Goal: Information Seeking & Learning: Find specific fact

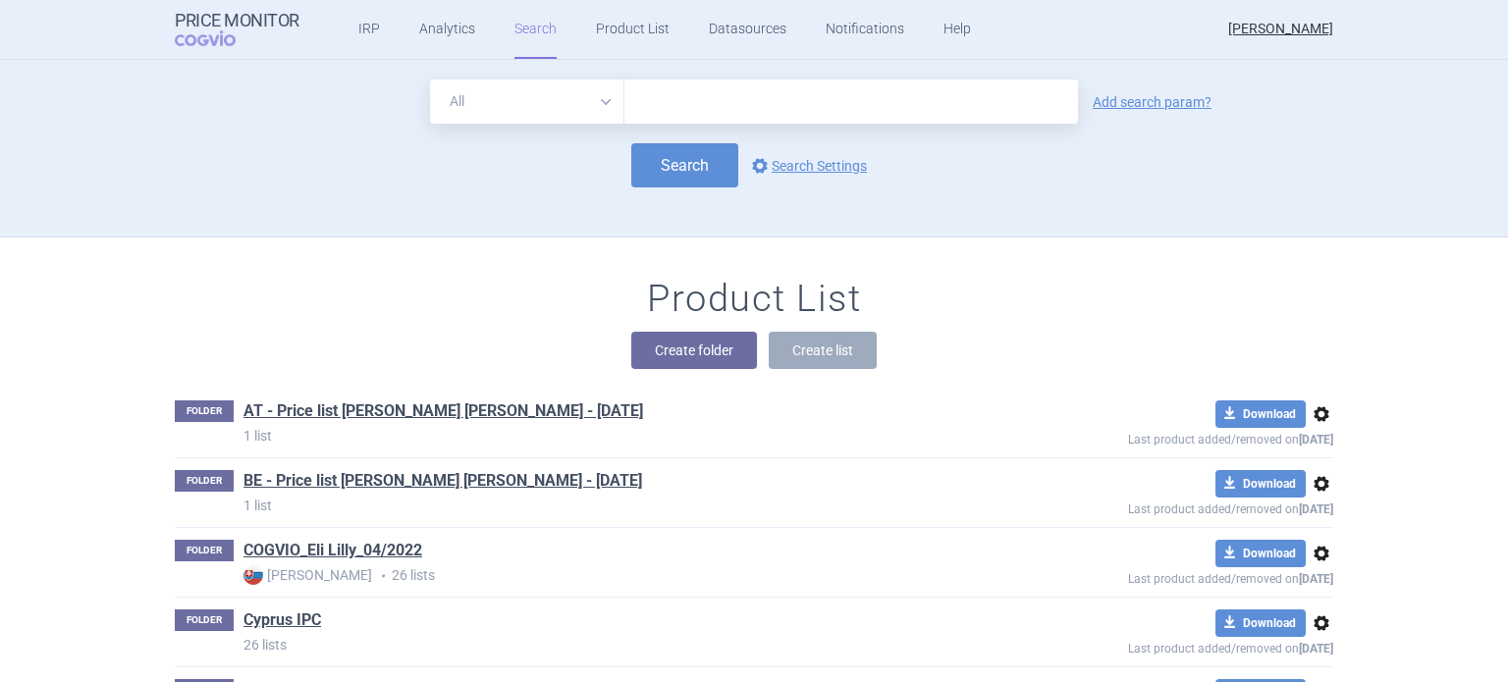
click at [605, 96] on select "All Brand Name ATC Company Active Substance Country Newer than" at bounding box center [527, 102] width 194 height 44
select select "brandName"
click at [430, 80] on select "All Brand Name ATC Company Active Substance Country Newer than" at bounding box center [527, 102] width 194 height 44
click at [1096, 101] on link "Add search param?" at bounding box center [1152, 102] width 119 height 14
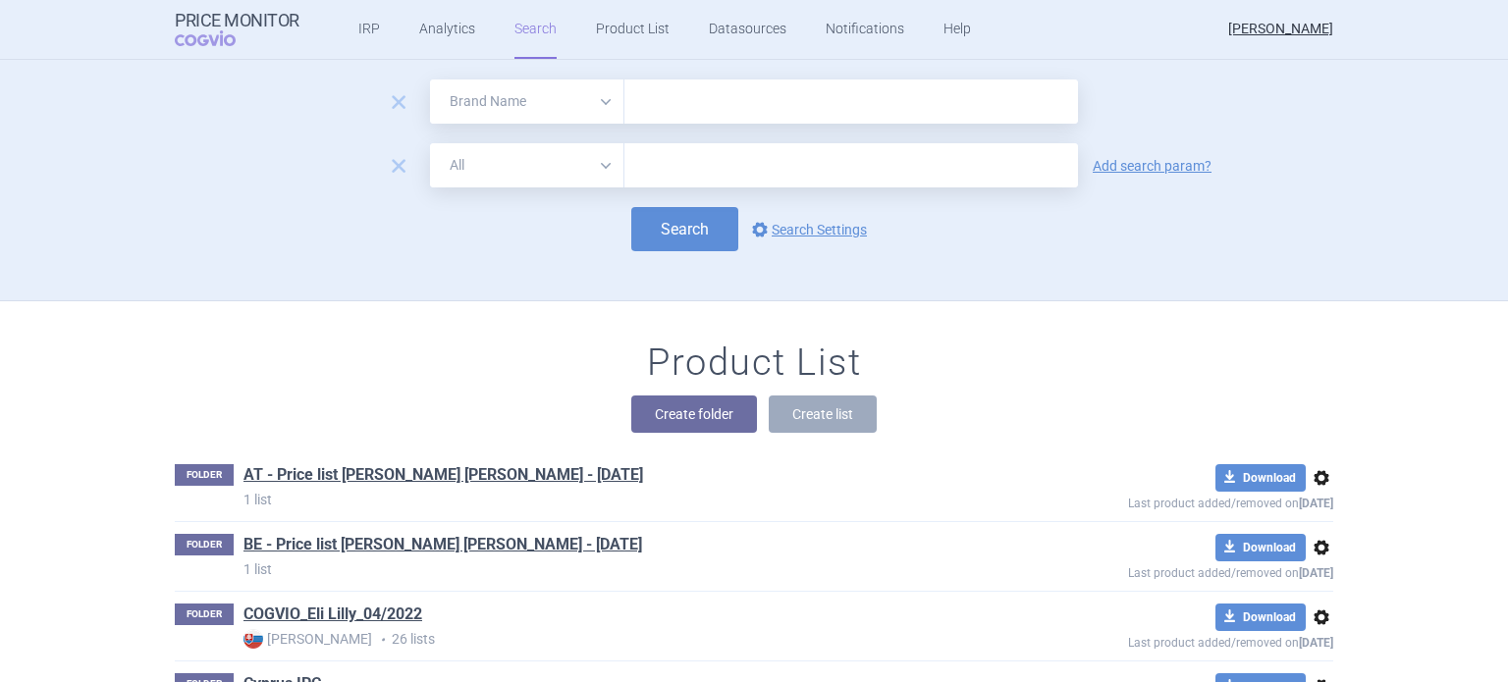
click at [600, 168] on select "All Brand Name ATC Company Active Substance Country Newer than" at bounding box center [527, 165] width 194 height 44
select select "country"
click at [430, 143] on select "All Brand Name ATC Company Active Substance Country Newer than" at bounding box center [527, 165] width 194 height 44
click at [1114, 167] on link "Add search param?" at bounding box center [1152, 166] width 119 height 14
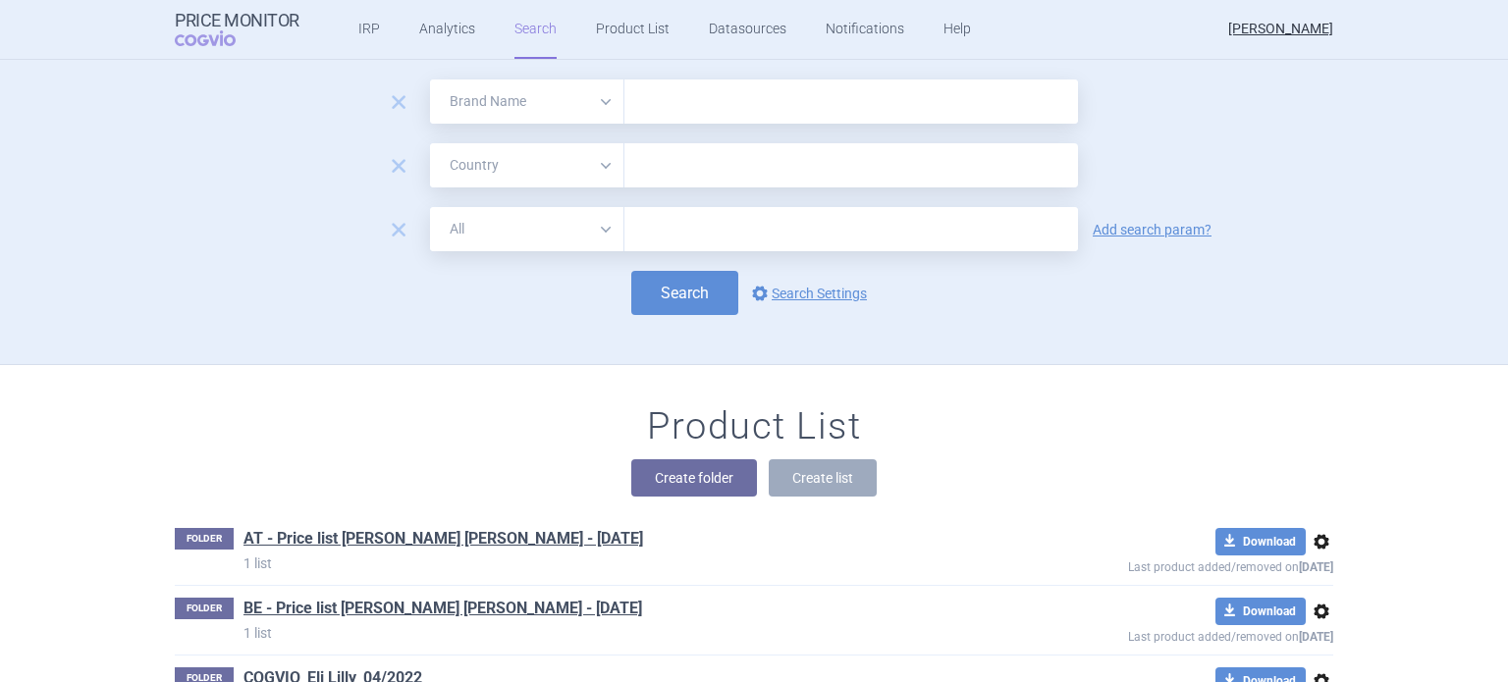
click at [596, 232] on select "All Brand Name ATC Company Active Substance Country Newer than" at bounding box center [527, 229] width 194 height 44
select select "mah"
click at [430, 207] on select "All Brand Name ATC Company Active Substance Country Newer than" at bounding box center [527, 229] width 194 height 44
click at [668, 105] on input "text" at bounding box center [851, 102] width 454 height 44
type input "Mounjaro"
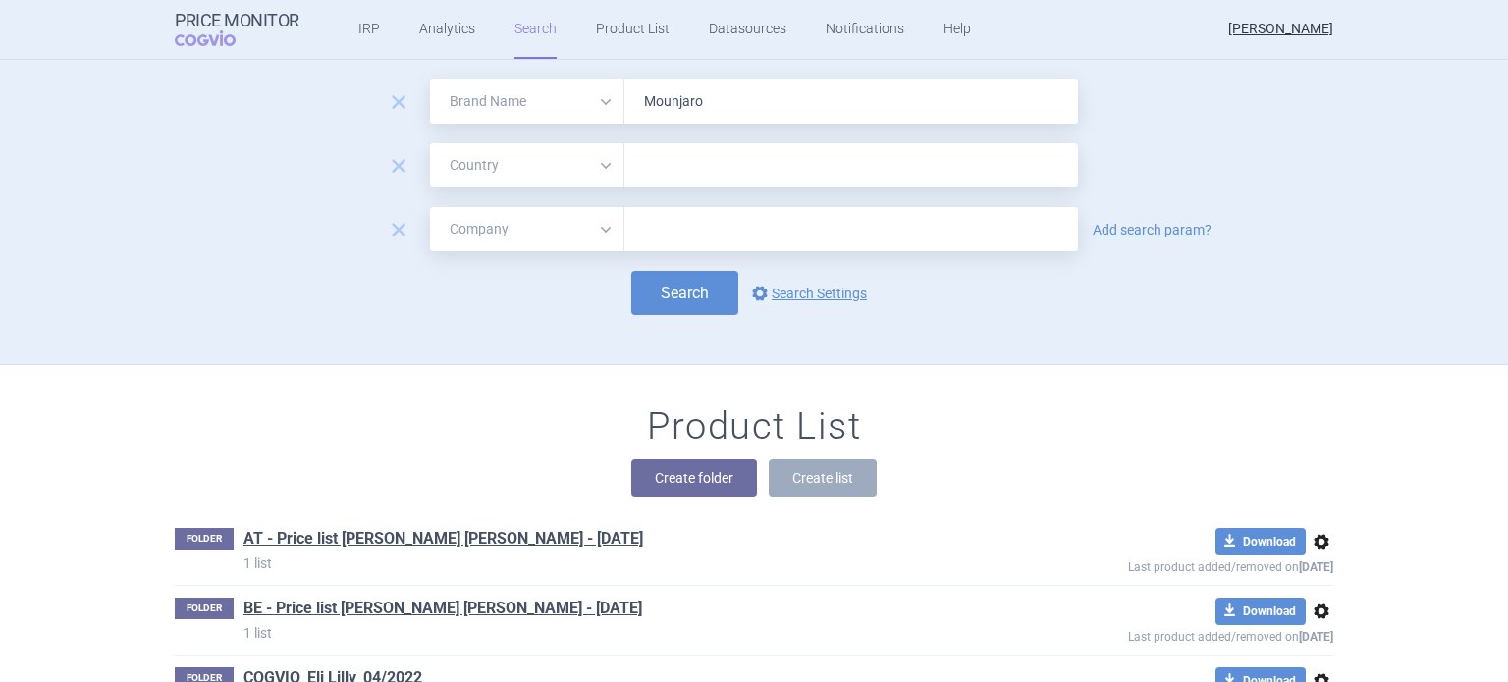
click at [703, 177] on input "text" at bounding box center [851, 166] width 434 height 26
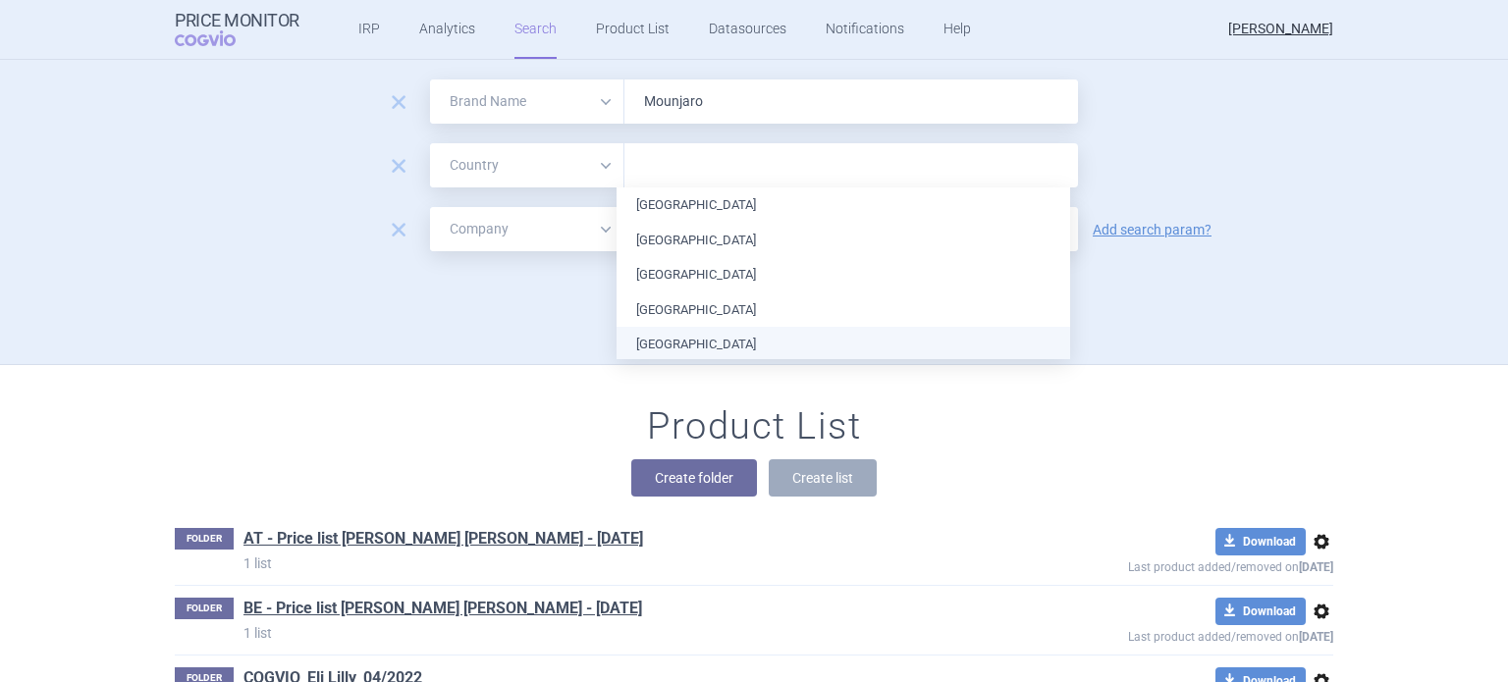
click at [686, 342] on li "[GEOGRAPHIC_DATA]" at bounding box center [844, 344] width 454 height 35
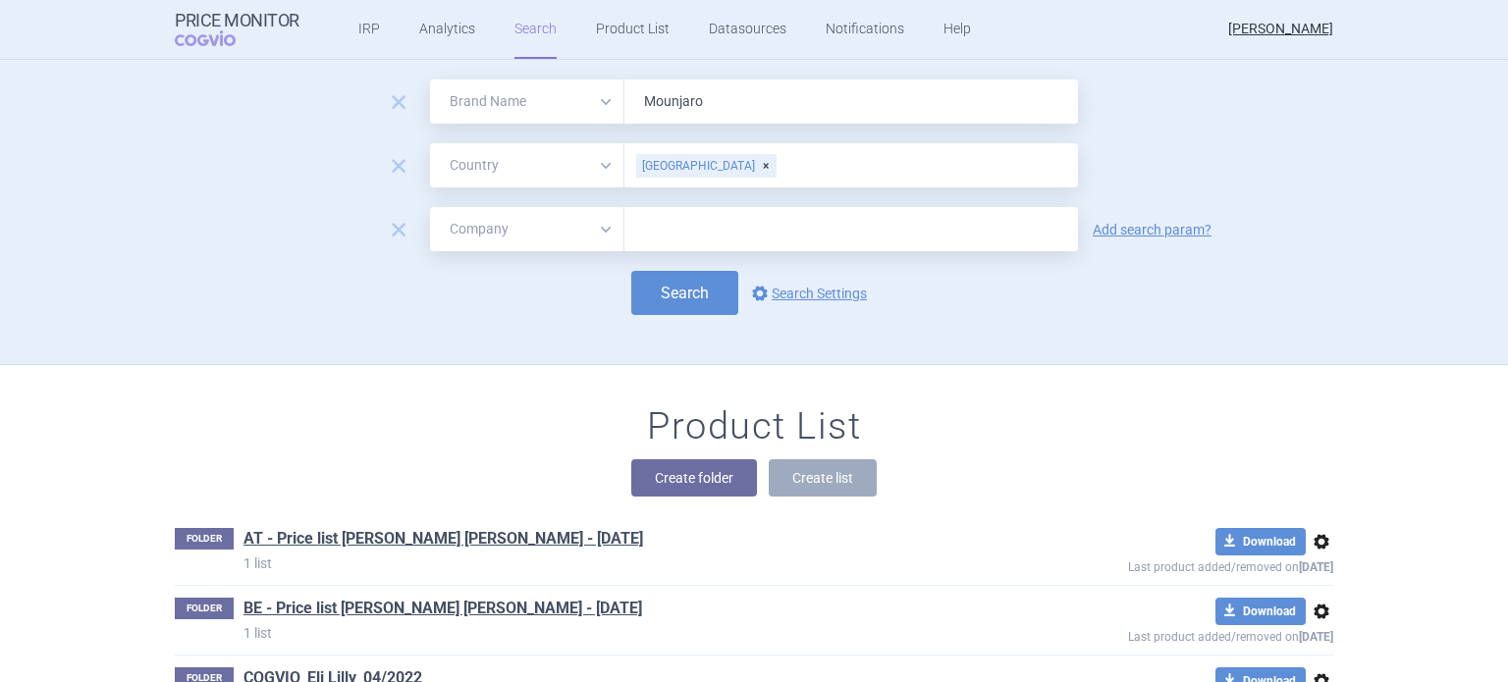
click at [1133, 293] on div "Search options Search Settings" at bounding box center [754, 293] width 1158 height 44
click at [699, 240] on input "text" at bounding box center [851, 229] width 454 height 44
type input "Lilly"
click at [689, 290] on button "Search" at bounding box center [684, 293] width 107 height 44
select select "brandName"
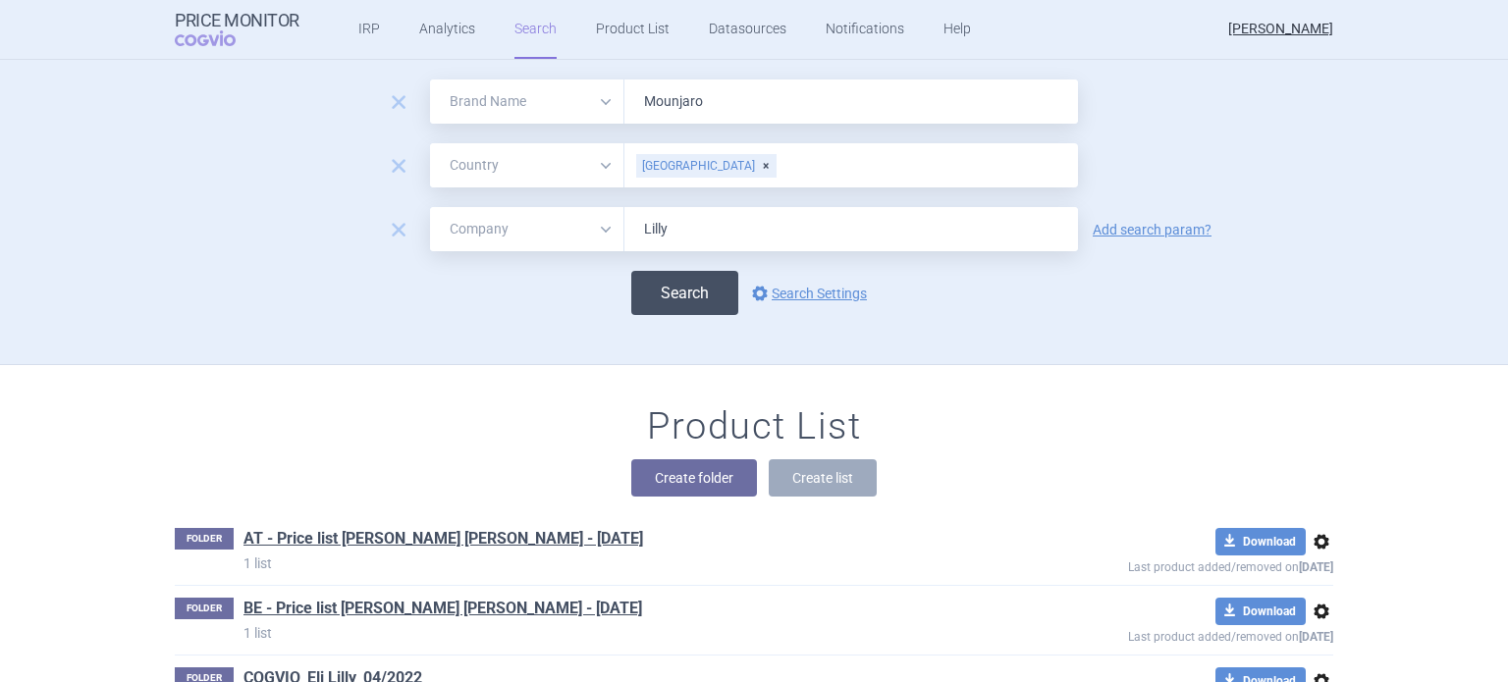
select select "country"
select select "mah"
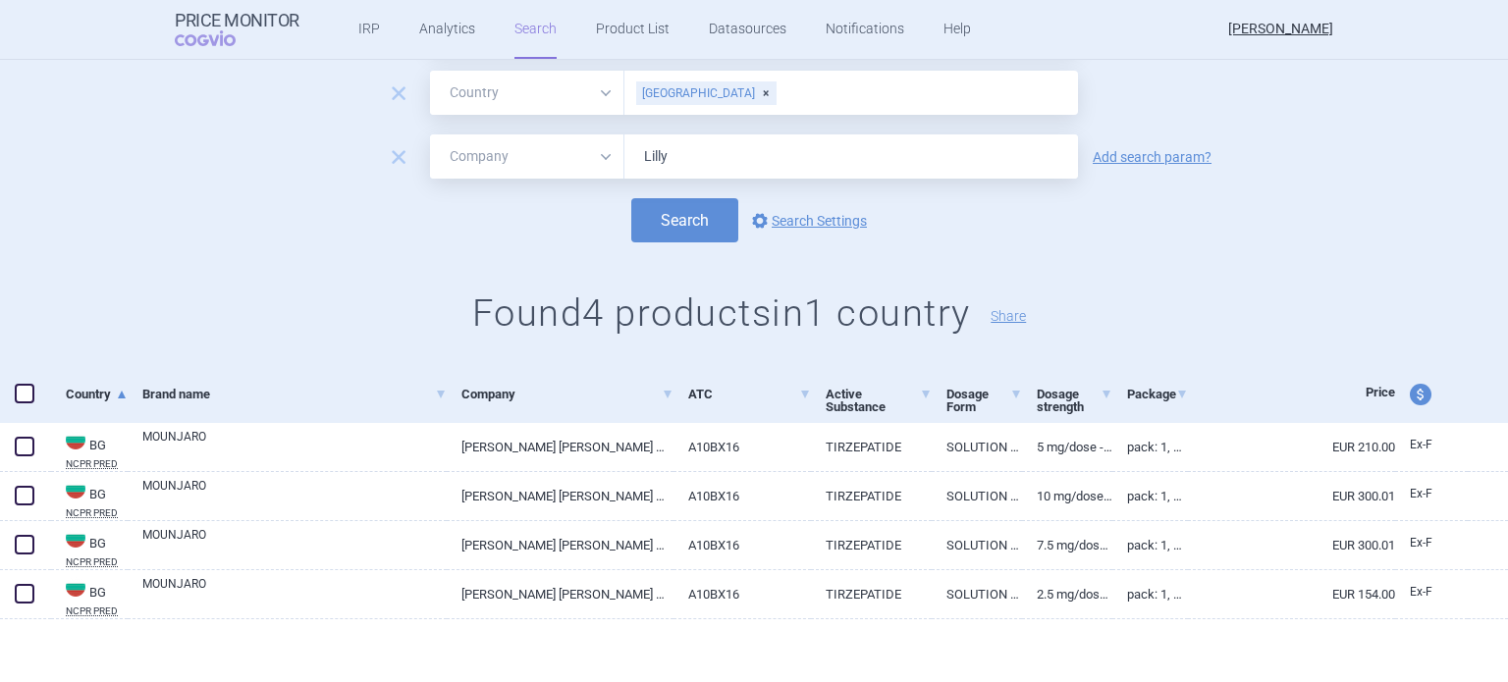
scroll to position [113, 0]
click at [1410, 391] on span "price and currency" at bounding box center [1421, 394] width 22 height 22
select select "ex-factory"
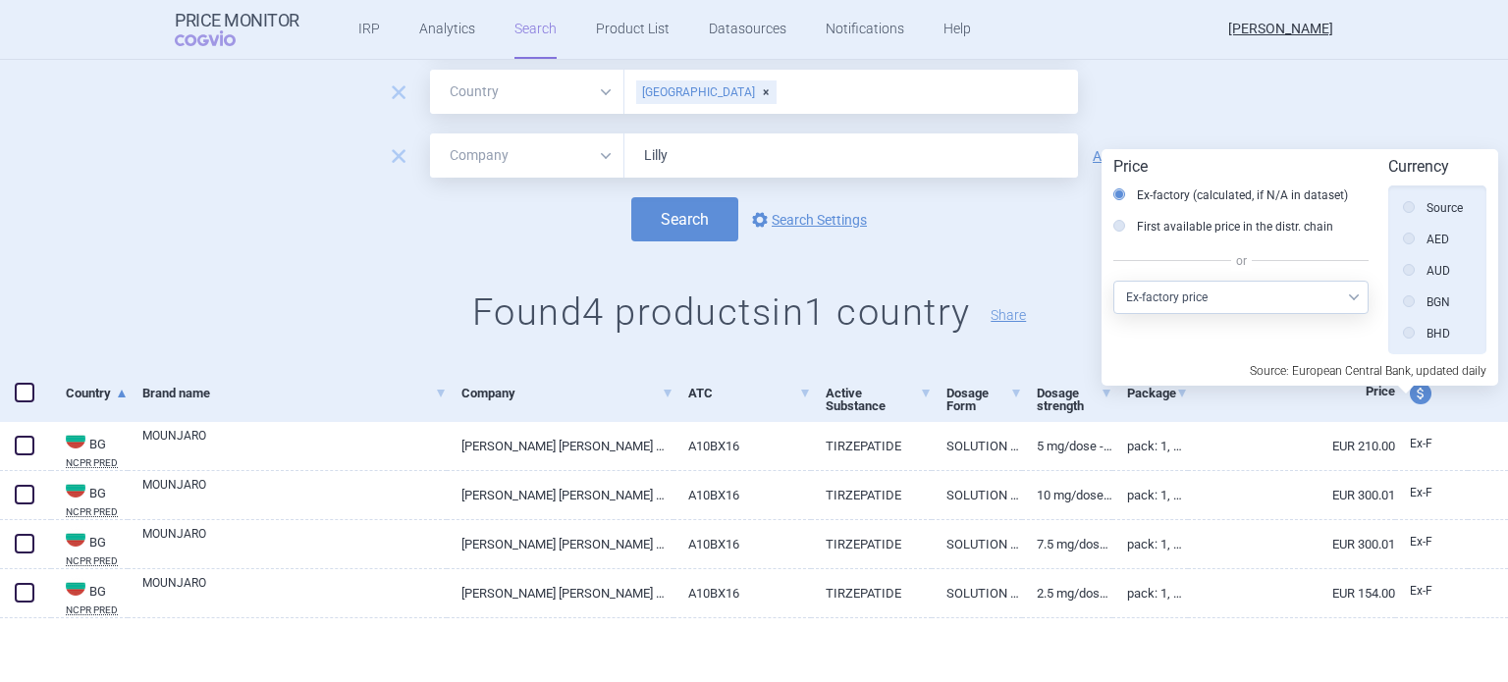
scroll to position [443, 0]
click at [1241, 227] on label "First available price in the distr. chain" at bounding box center [1223, 227] width 220 height 20
click at [1134, 227] on input "First available price in the distr. chain" at bounding box center [1124, 228] width 20 height 20
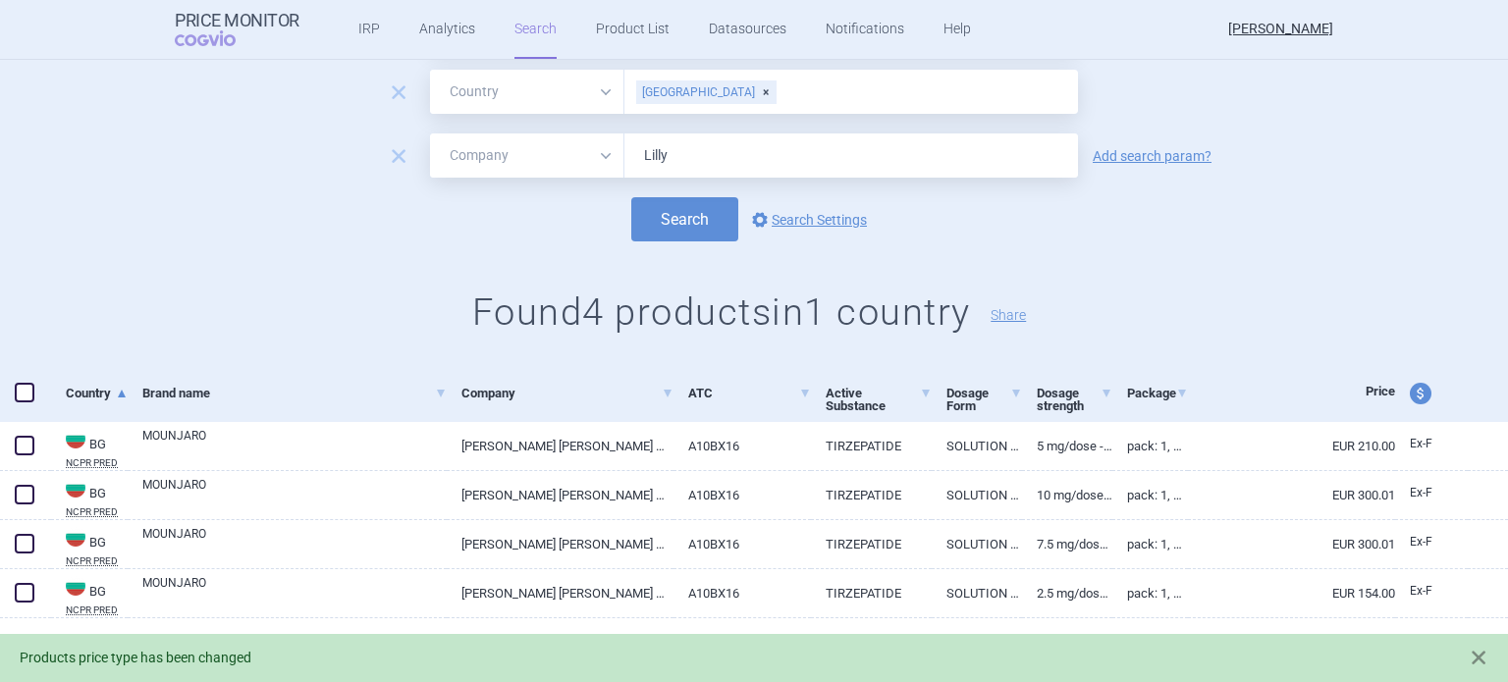
click at [1410, 392] on span "price and currency" at bounding box center [1421, 394] width 22 height 22
select select "ex-factory"
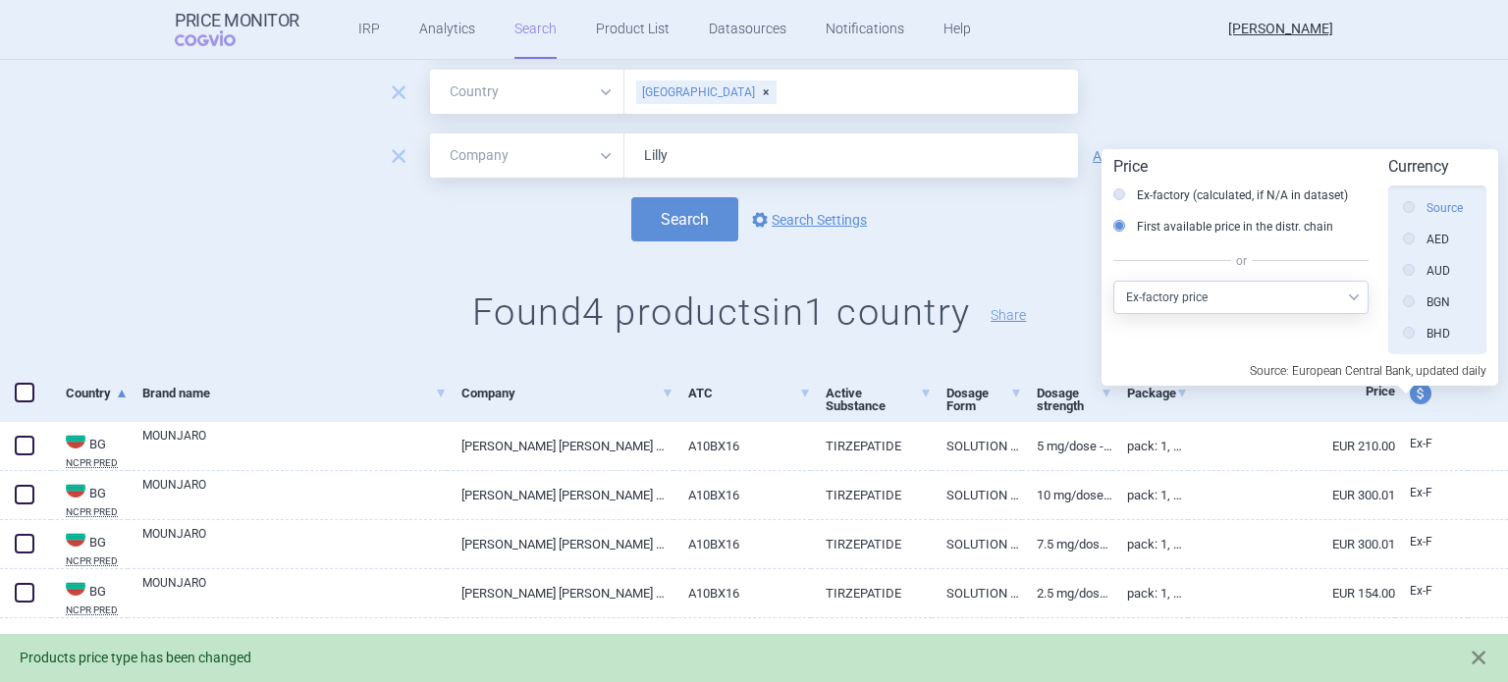
click at [1447, 209] on label "Source" at bounding box center [1433, 208] width 60 height 20
click at [1424, 209] on input "Source" at bounding box center [1414, 209] width 20 height 20
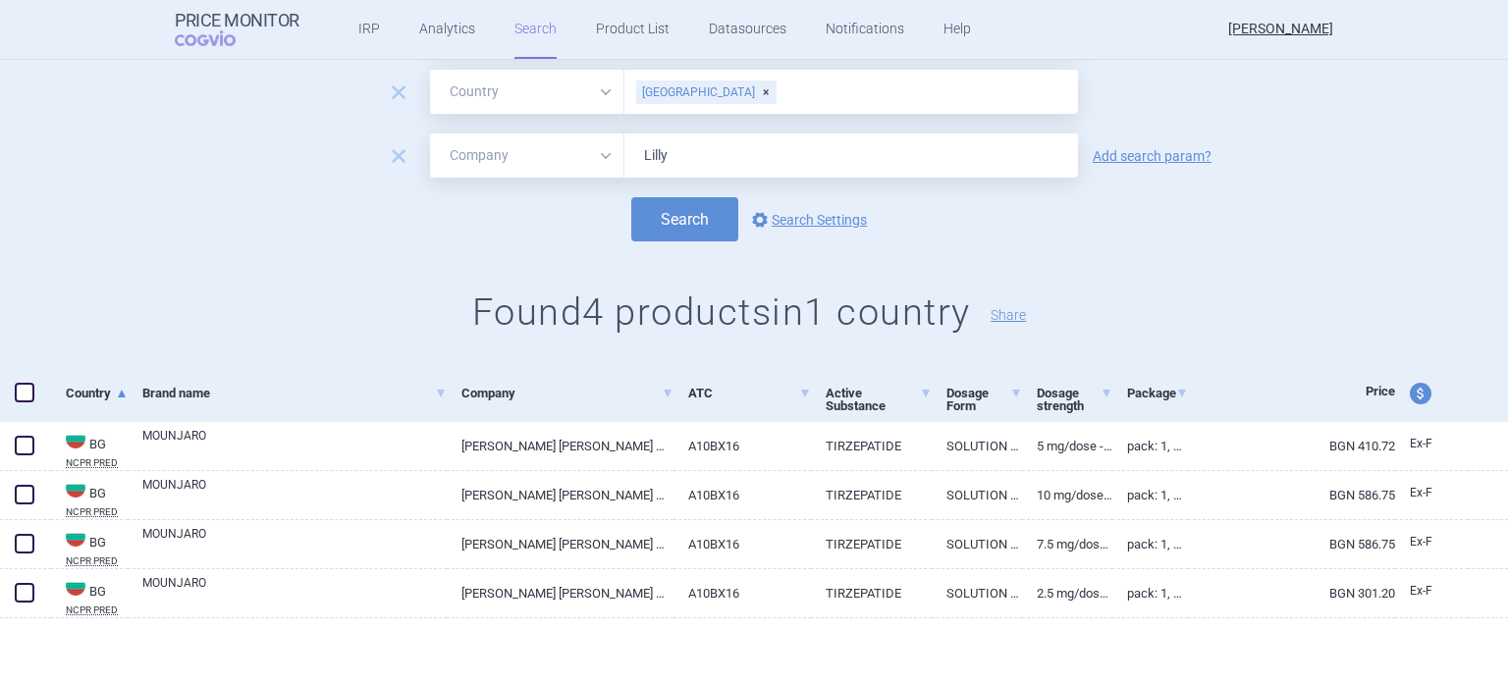
click at [685, 89] on div "[GEOGRAPHIC_DATA]" at bounding box center [706, 93] width 140 height 24
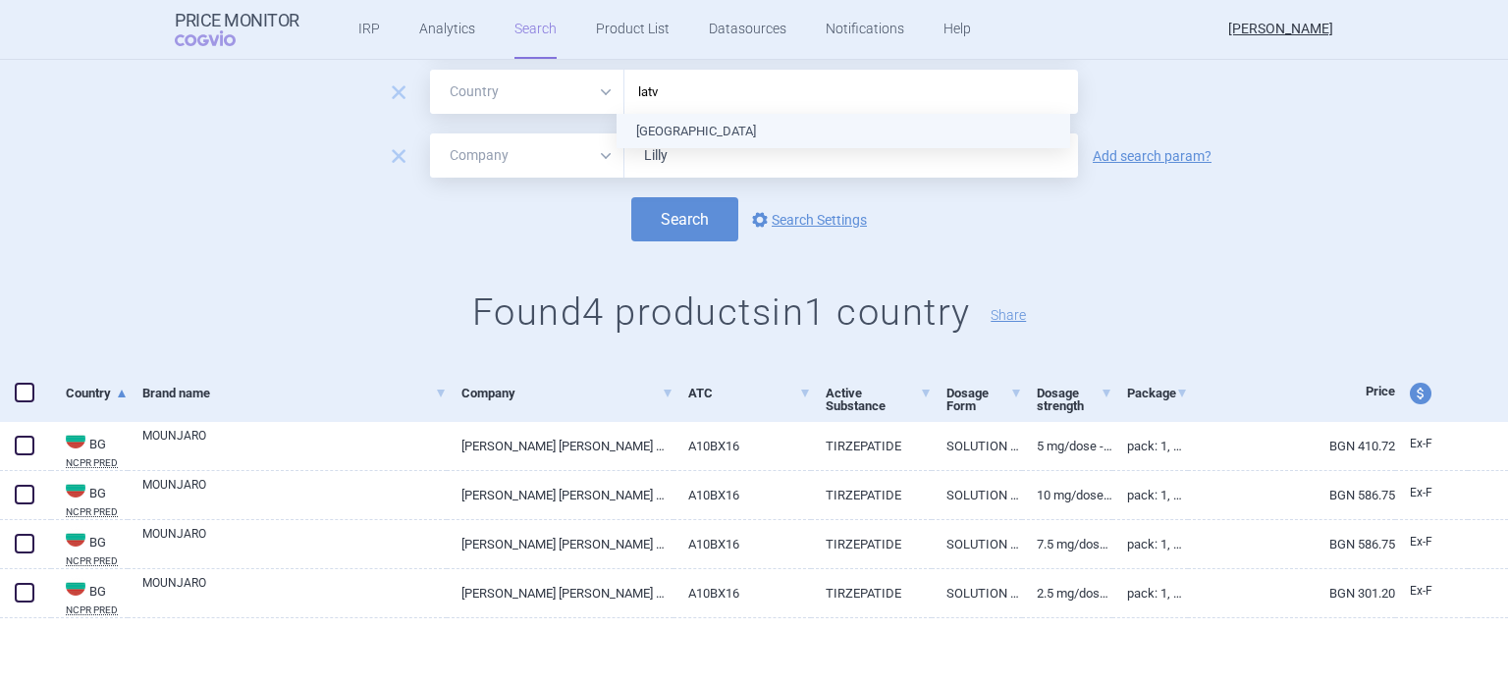
type input "latvi"
click at [675, 129] on ul "[GEOGRAPHIC_DATA]" at bounding box center [844, 131] width 454 height 35
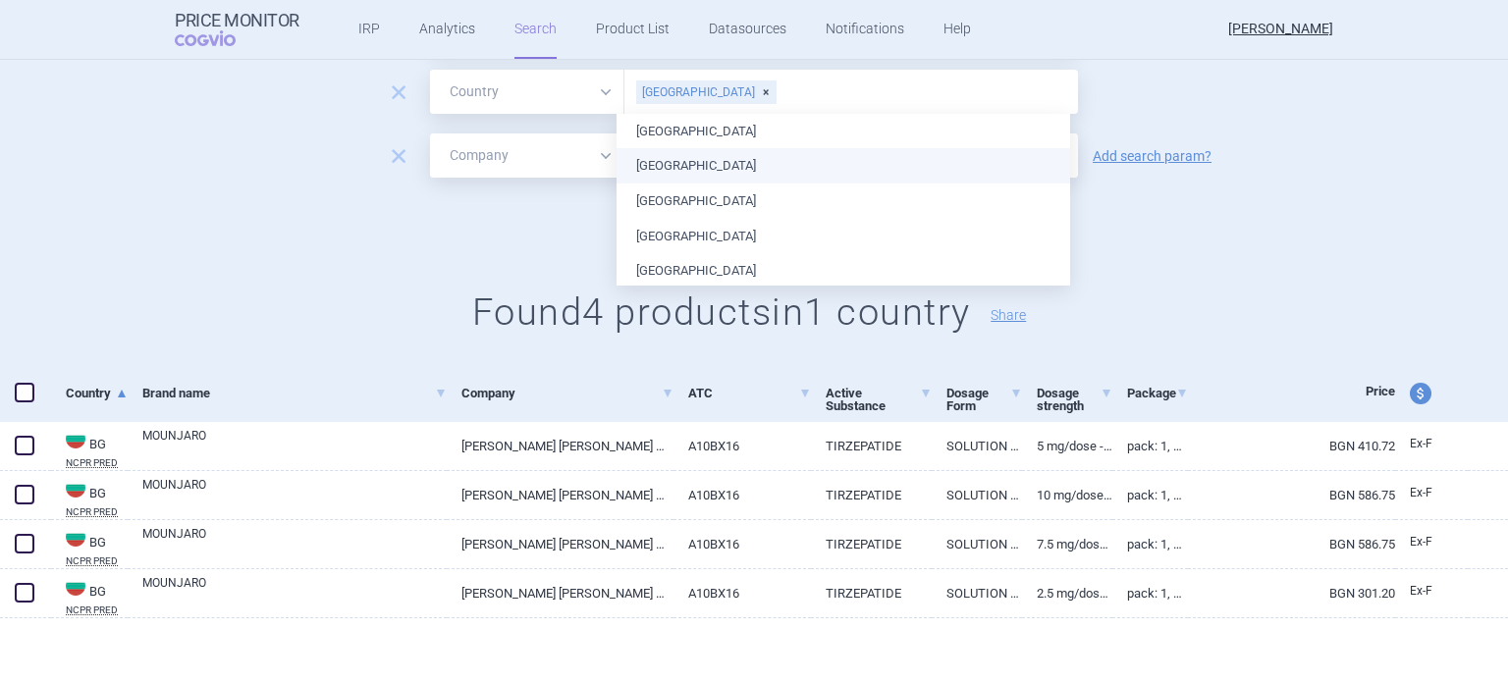
click at [1143, 233] on div "Search options Search Settings" at bounding box center [754, 219] width 1508 height 44
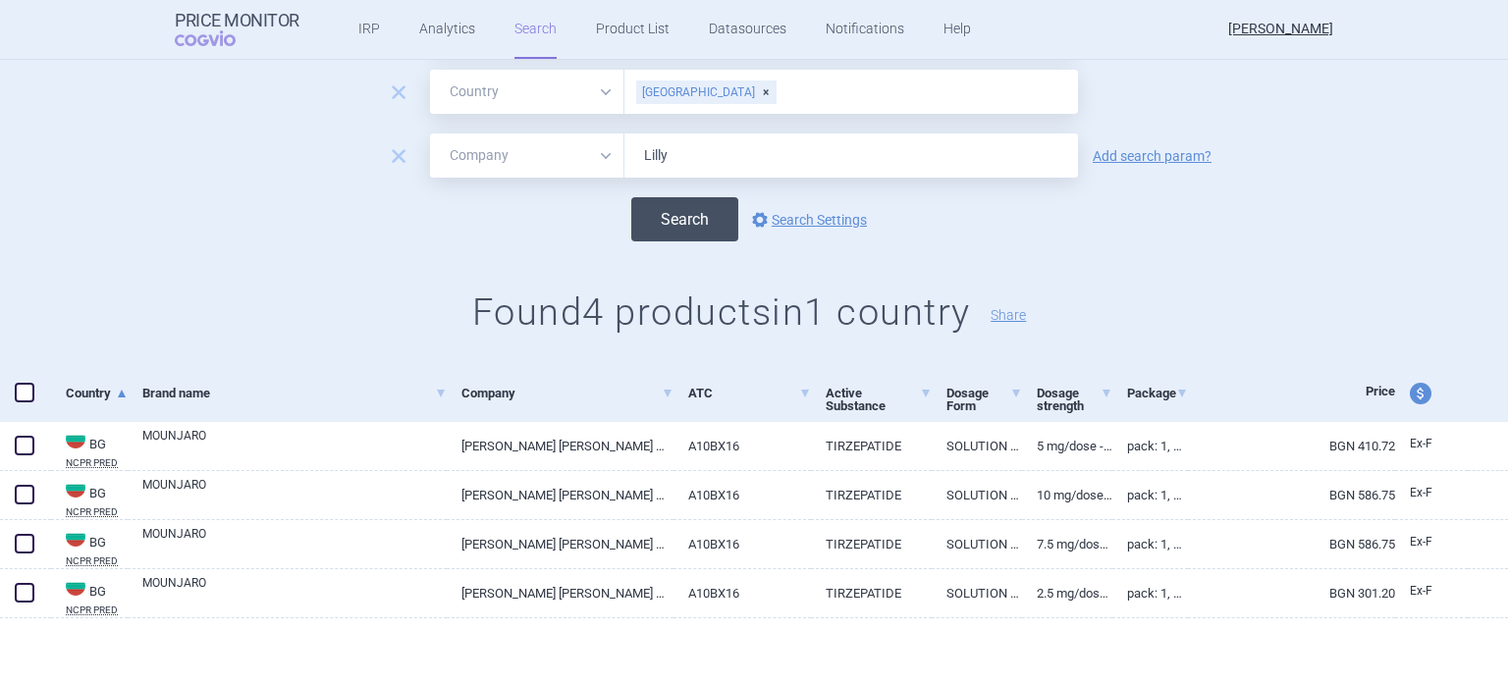
click at [691, 212] on button "Search" at bounding box center [684, 219] width 107 height 44
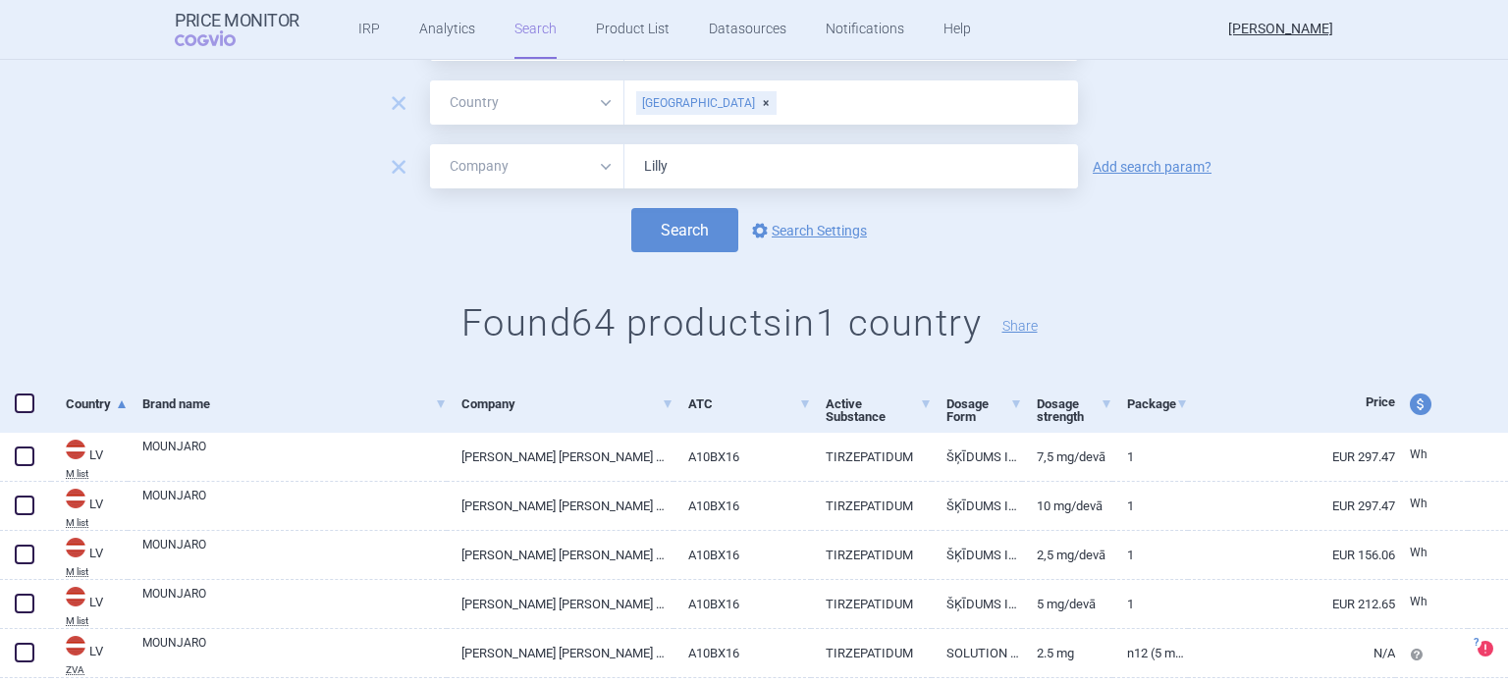
scroll to position [196, 0]
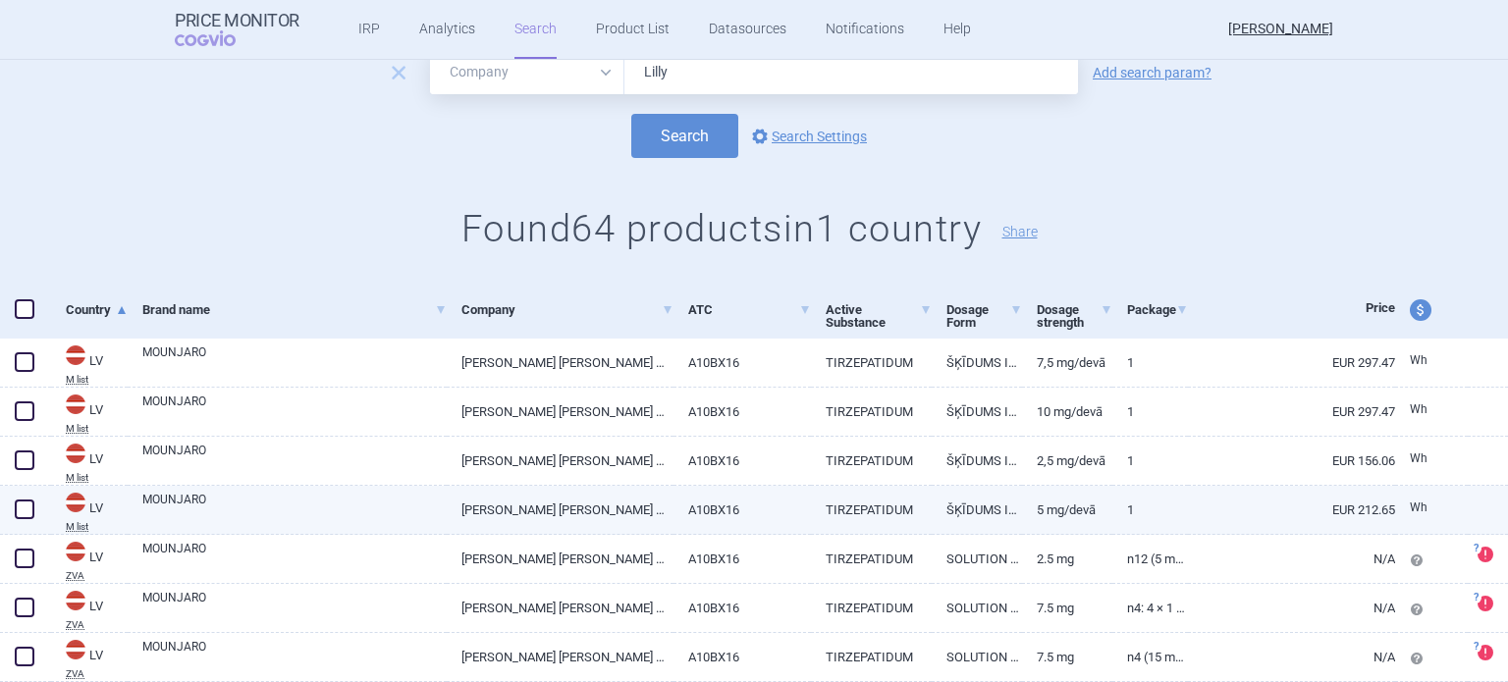
click at [1084, 516] on link "5 mg/devā" at bounding box center [1067, 510] width 90 height 48
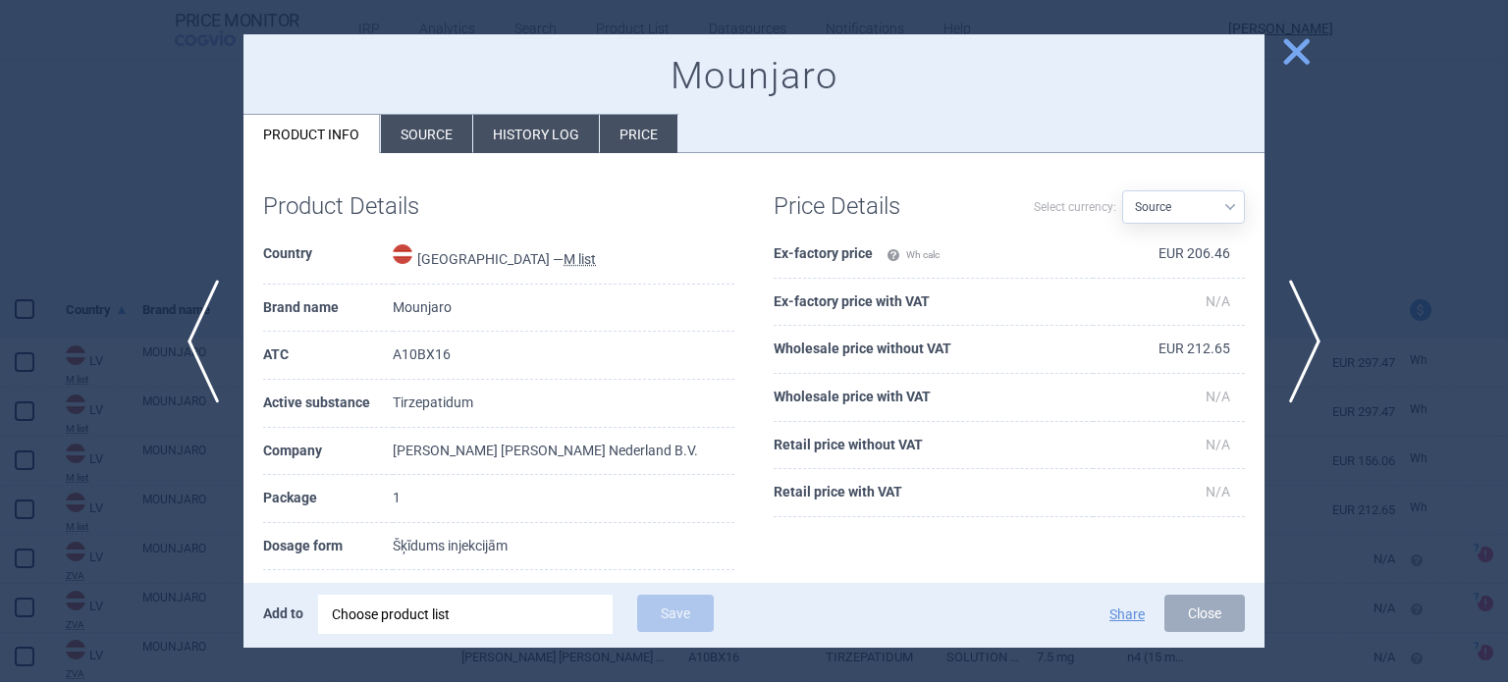
click at [426, 133] on li "Source" at bounding box center [426, 134] width 91 height 38
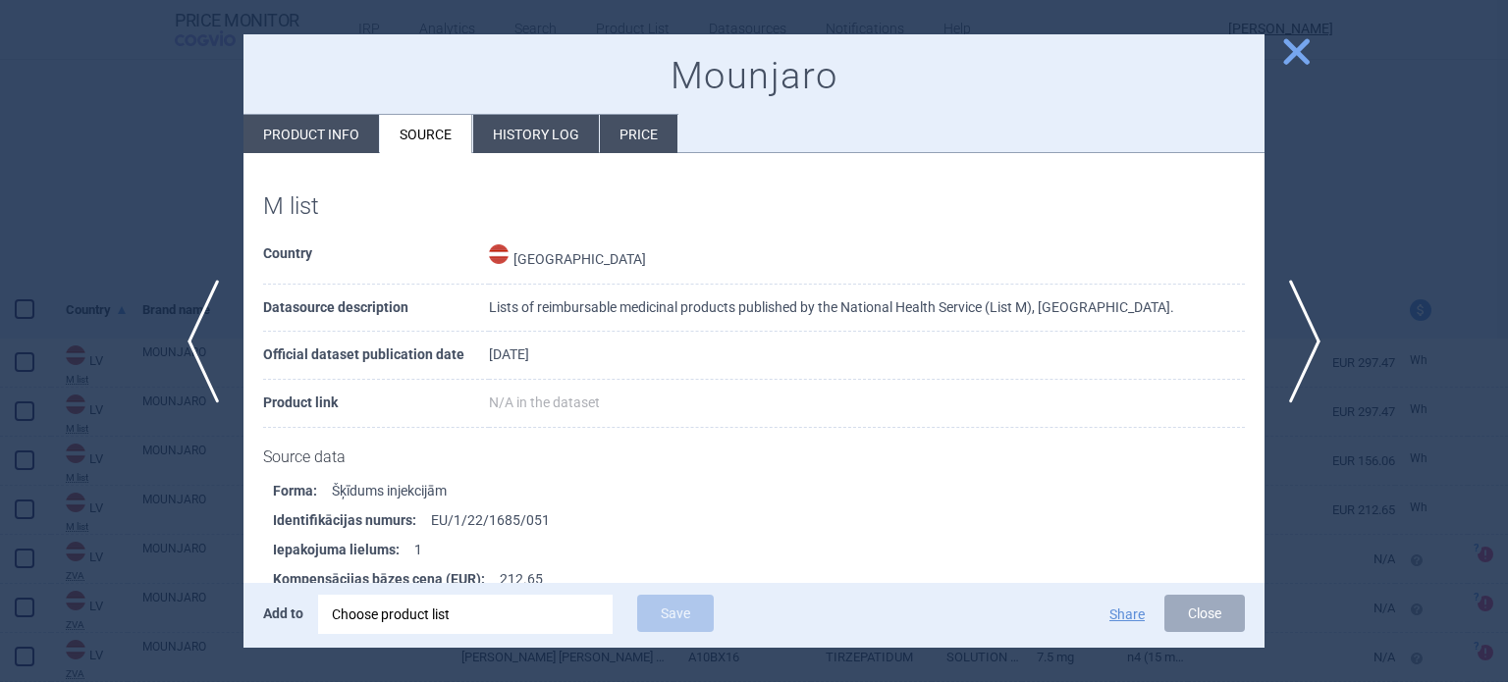
click at [336, 144] on li "Product info" at bounding box center [310, 134] width 135 height 38
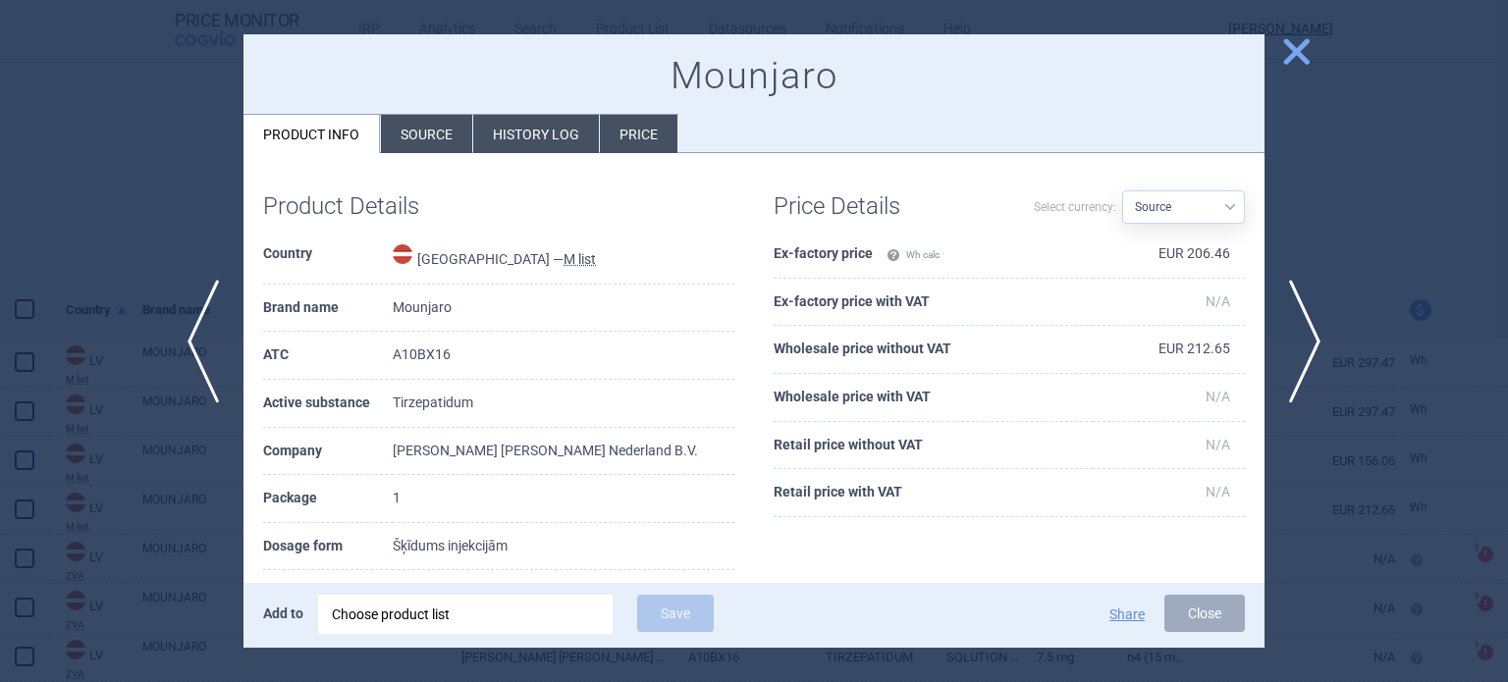
click at [546, 144] on li "History log" at bounding box center [536, 134] width 126 height 38
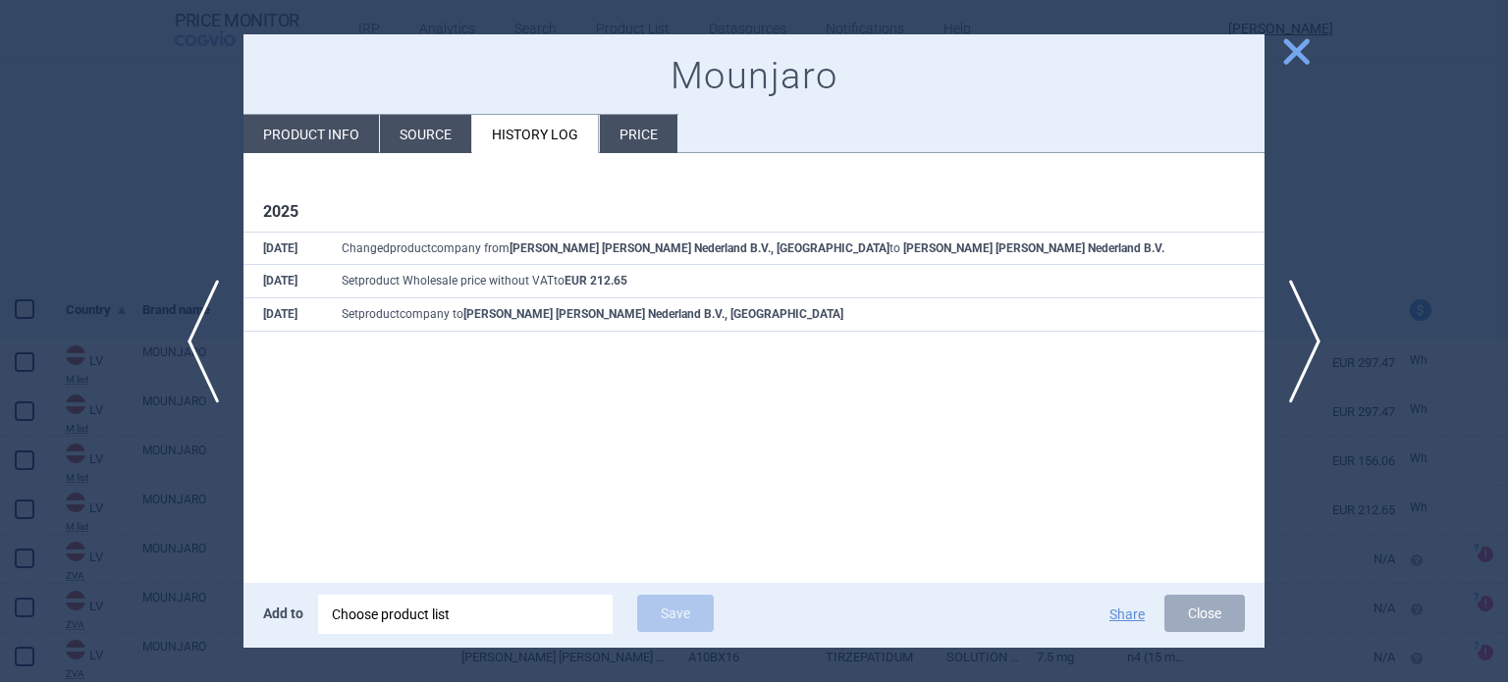
click at [433, 140] on li "Source" at bounding box center [425, 134] width 91 height 38
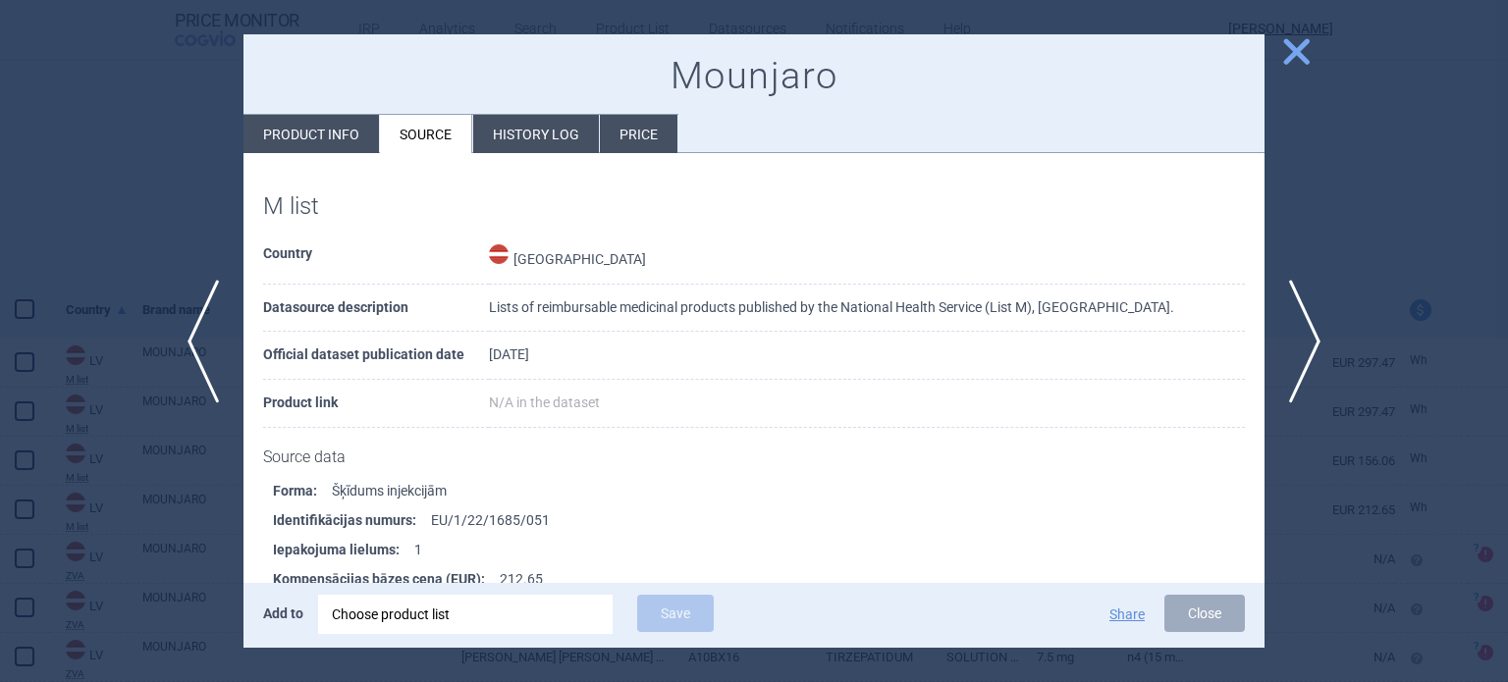
click at [325, 140] on li "Product info" at bounding box center [310, 134] width 135 height 38
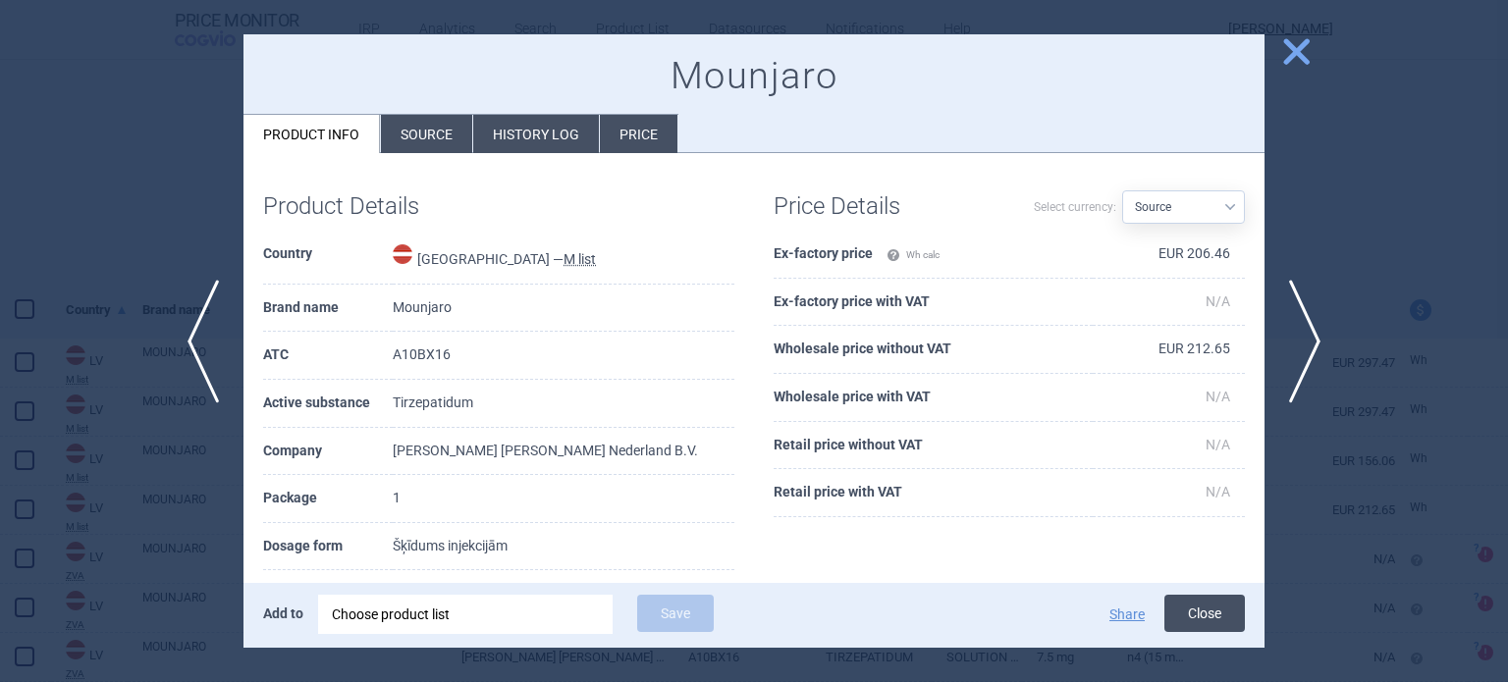
click at [1202, 613] on button "Close" at bounding box center [1204, 613] width 81 height 37
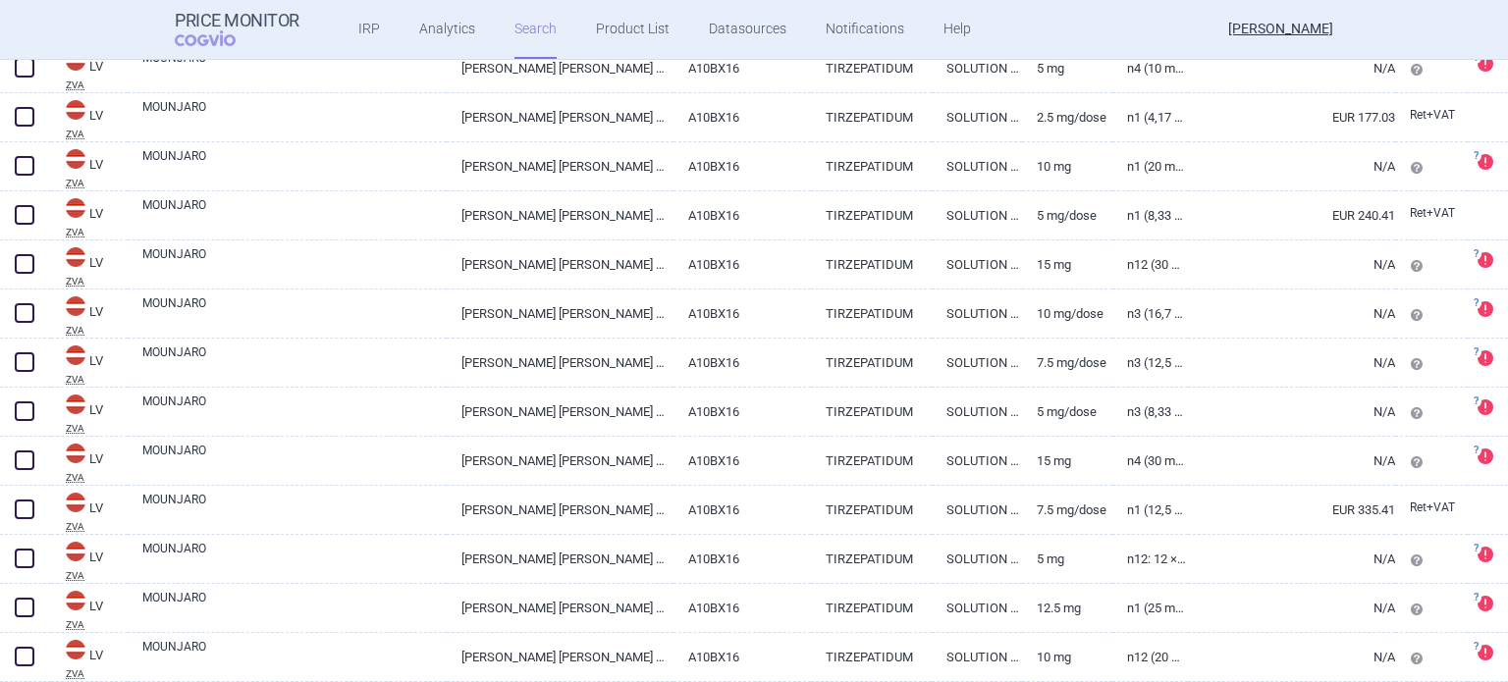
scroll to position [2651, 0]
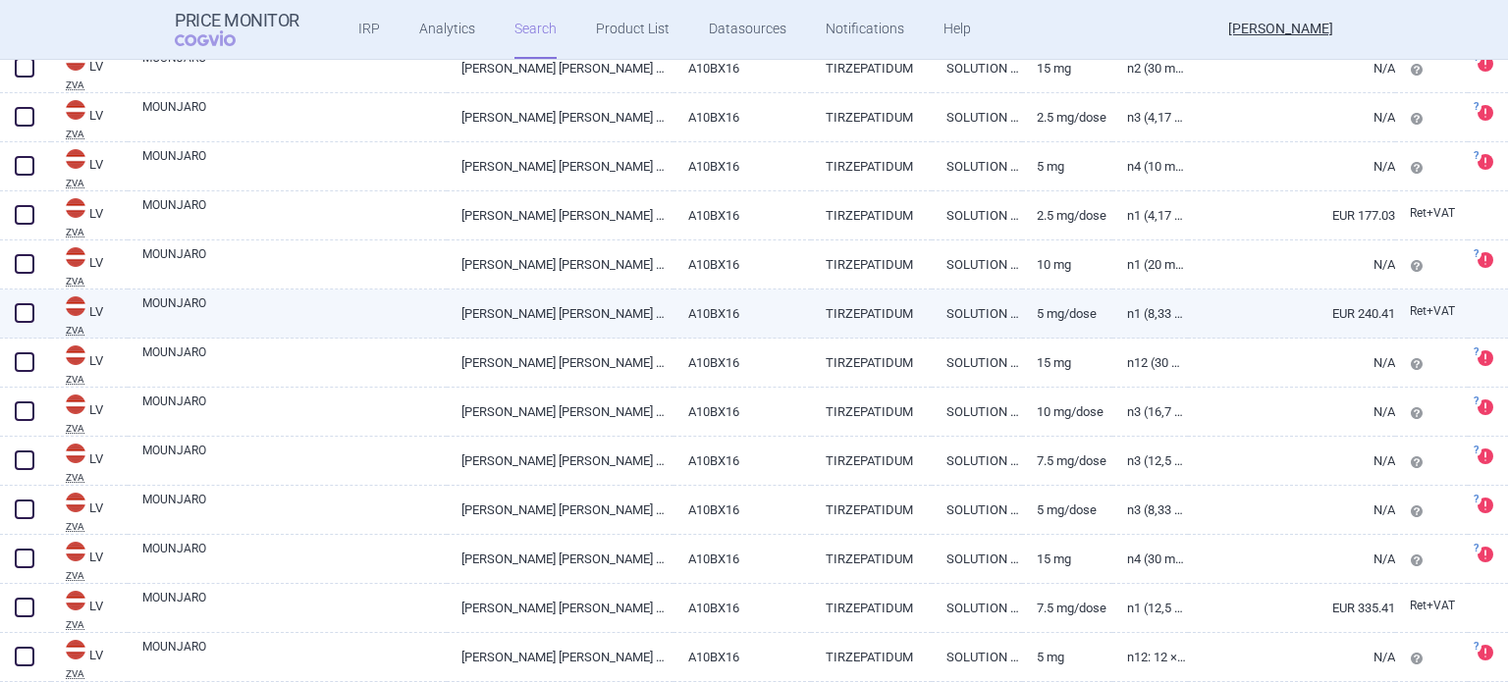
click at [1157, 309] on link "N1 (8,33 mg/ml)" at bounding box center [1150, 314] width 76 height 48
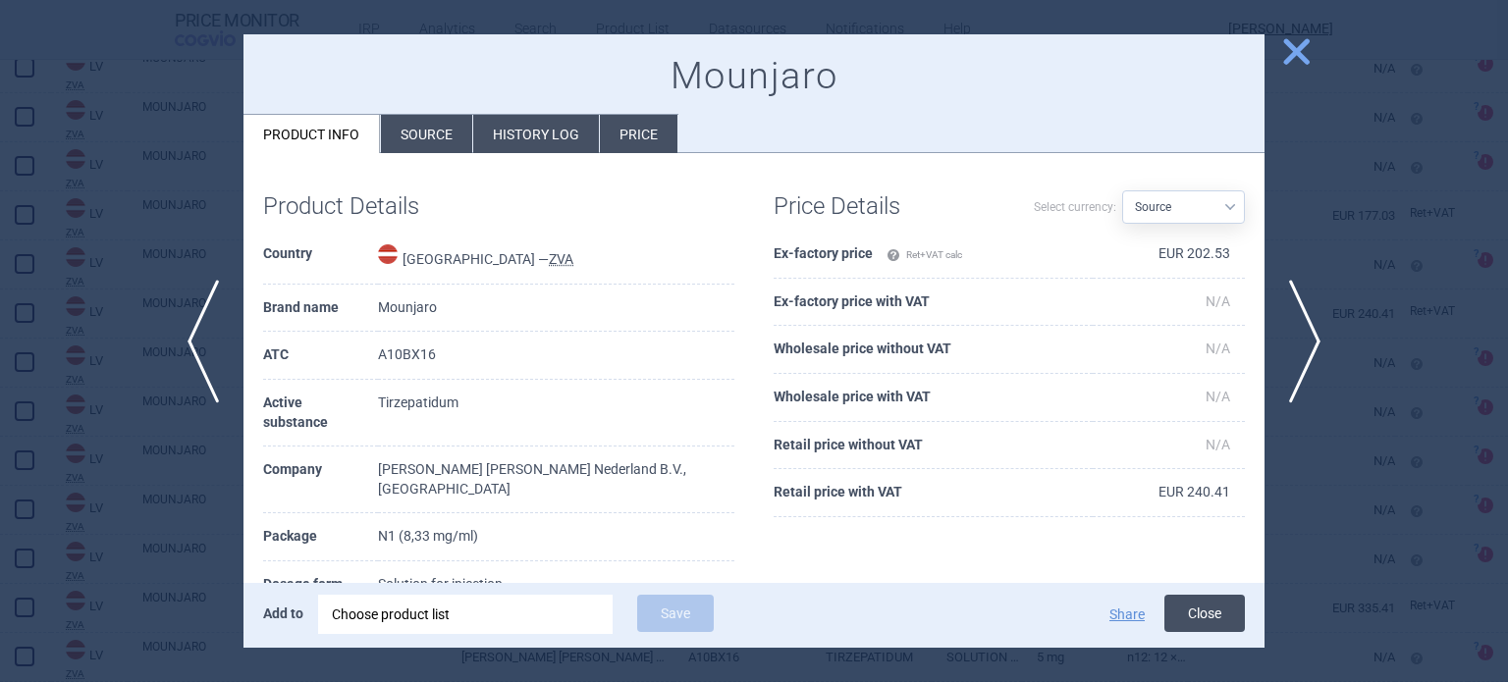
click at [1198, 612] on button "Close" at bounding box center [1204, 613] width 81 height 37
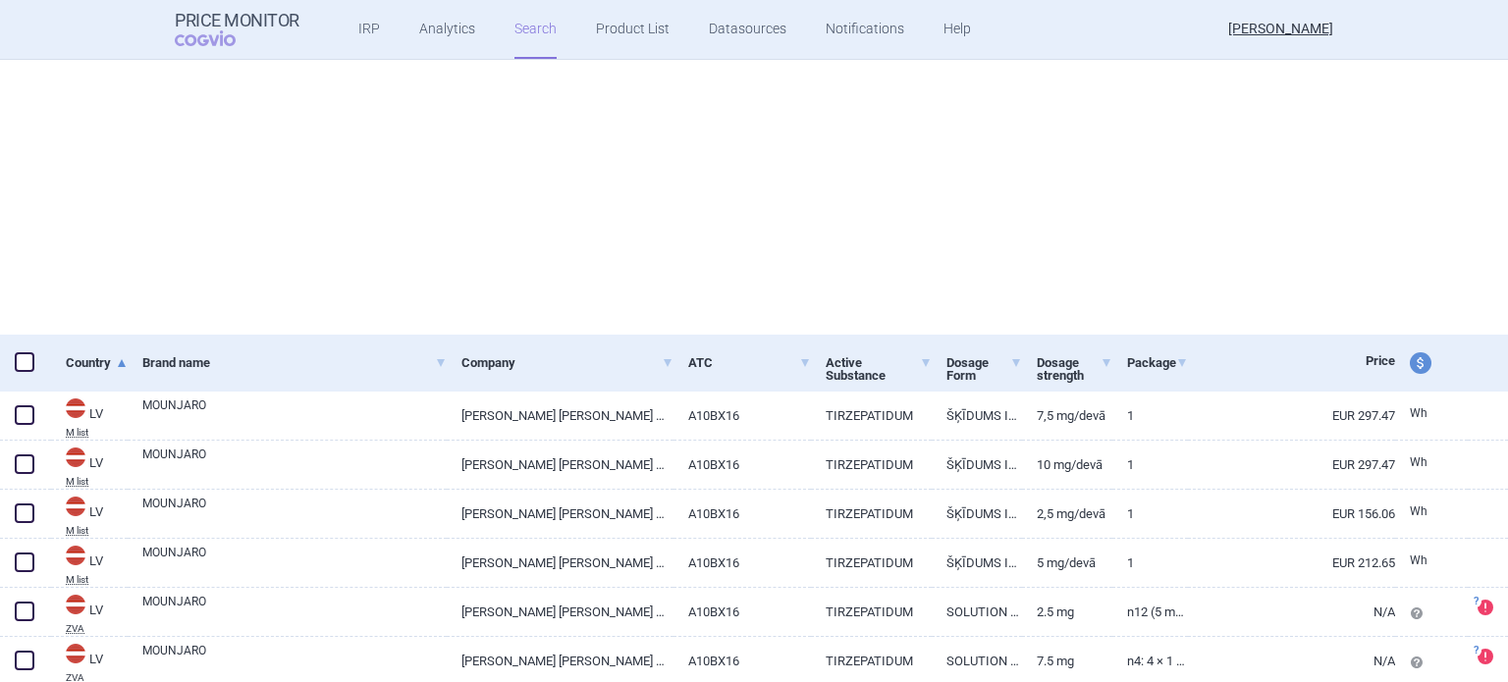
select select "brandName"
select select "country"
select select "mah"
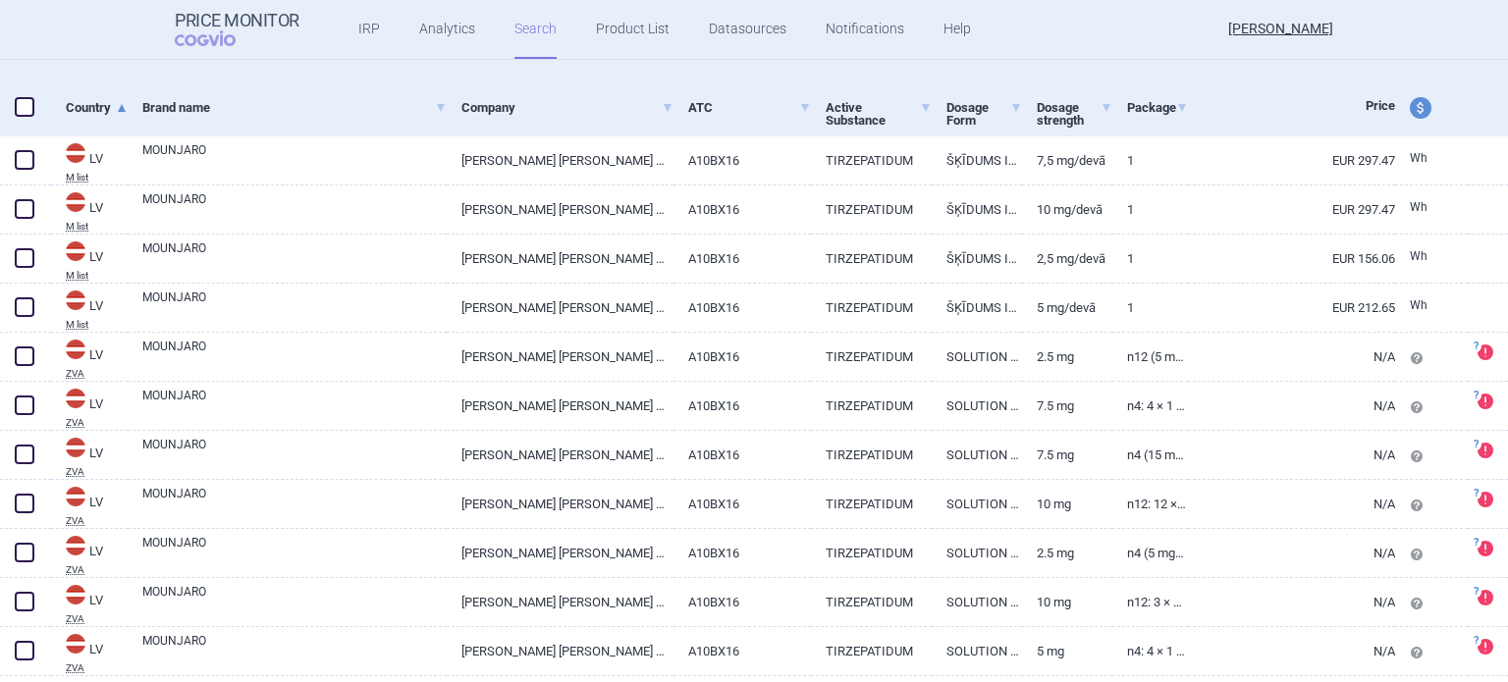
scroll to position [408, 0]
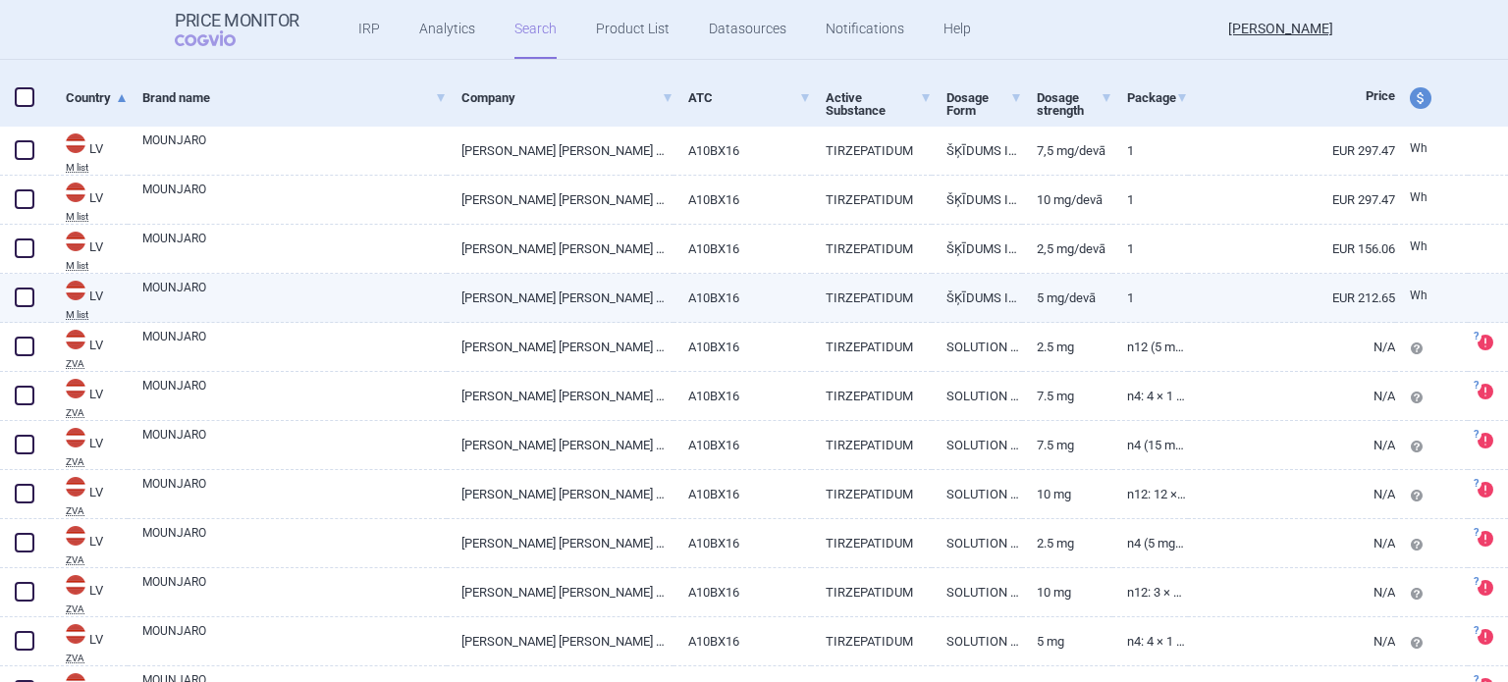
click at [1354, 296] on link "EUR 212.65" at bounding box center [1291, 298] width 207 height 48
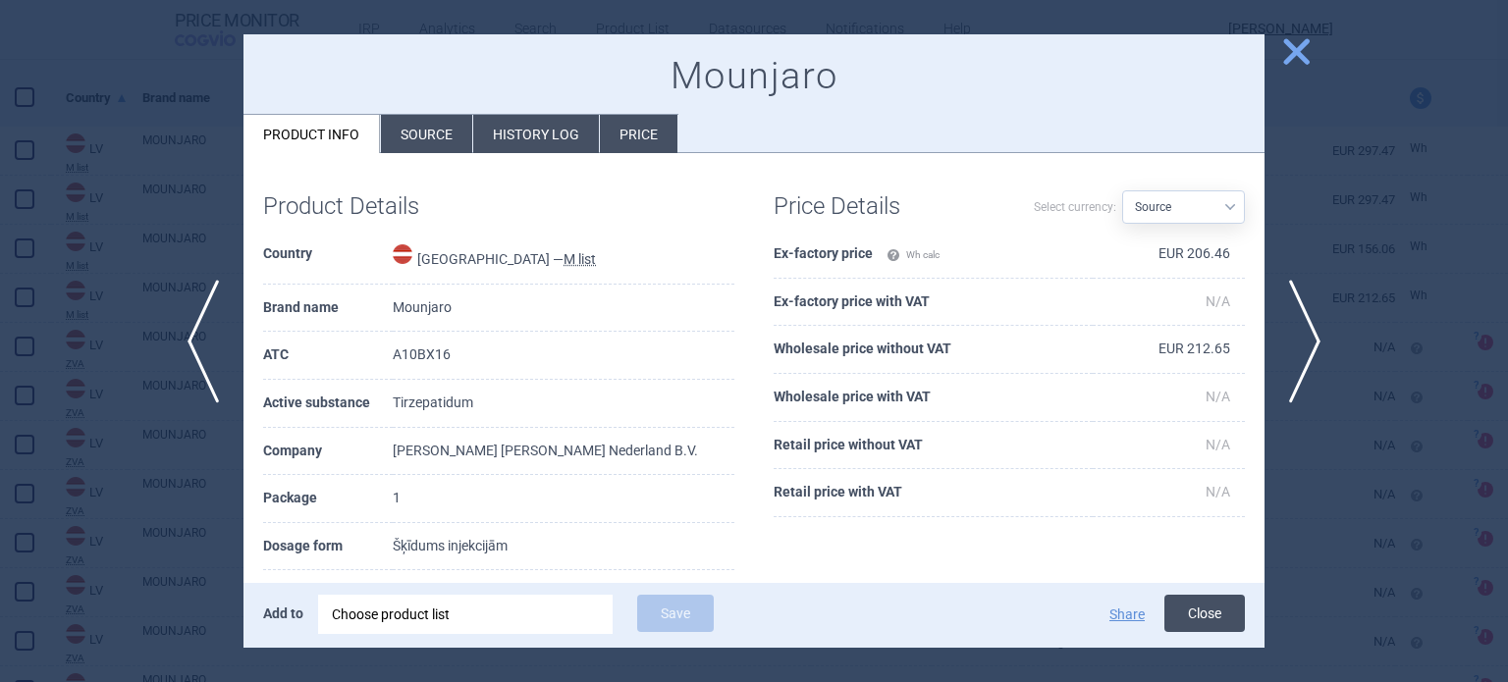
click at [1215, 625] on button "Close" at bounding box center [1204, 613] width 81 height 37
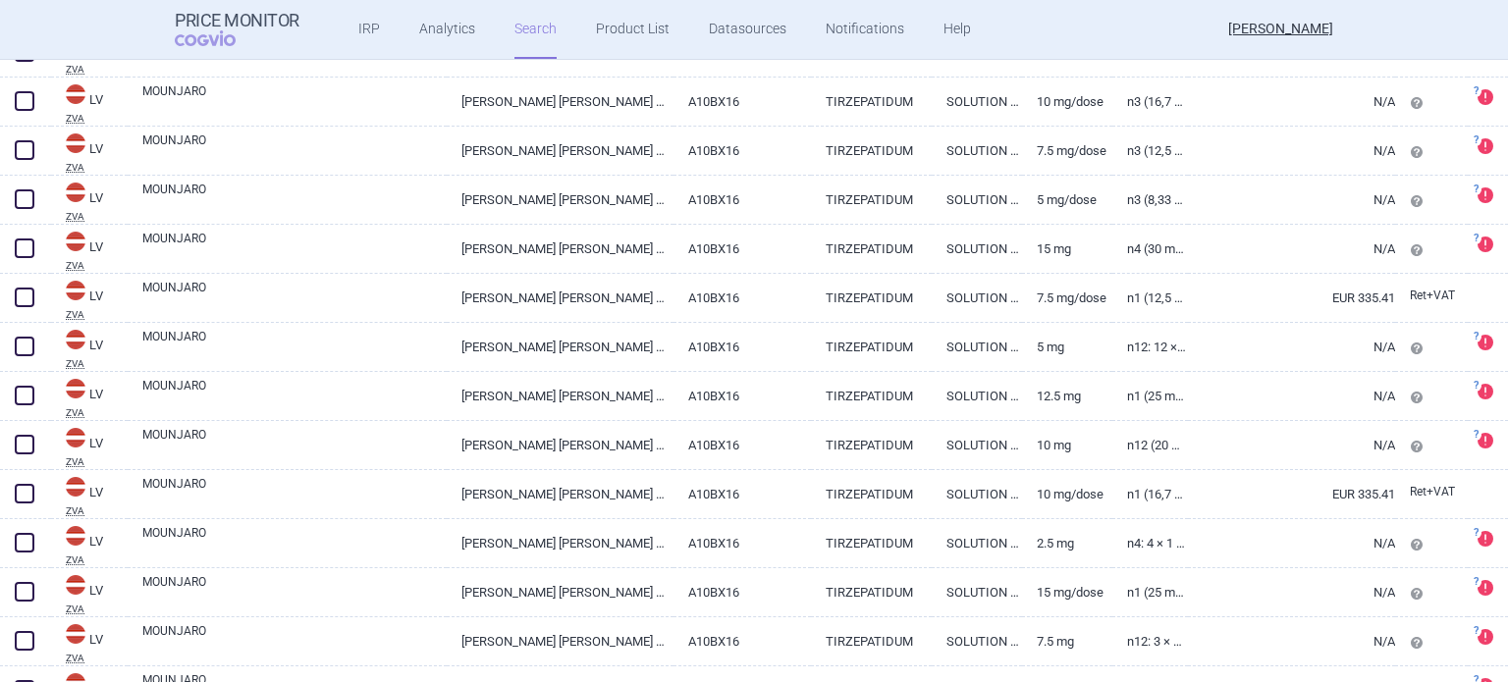
scroll to position [3058, 0]
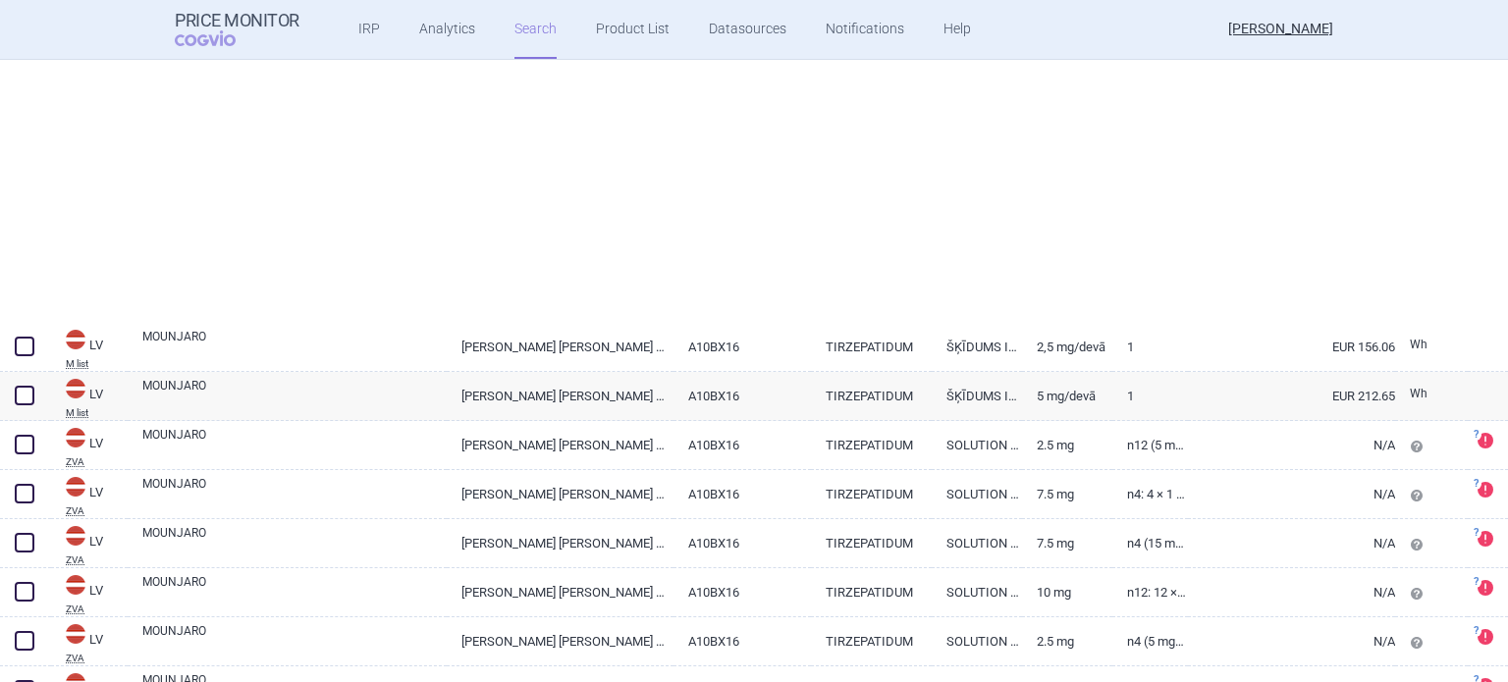
select select "brandName"
select select "country"
select select "mah"
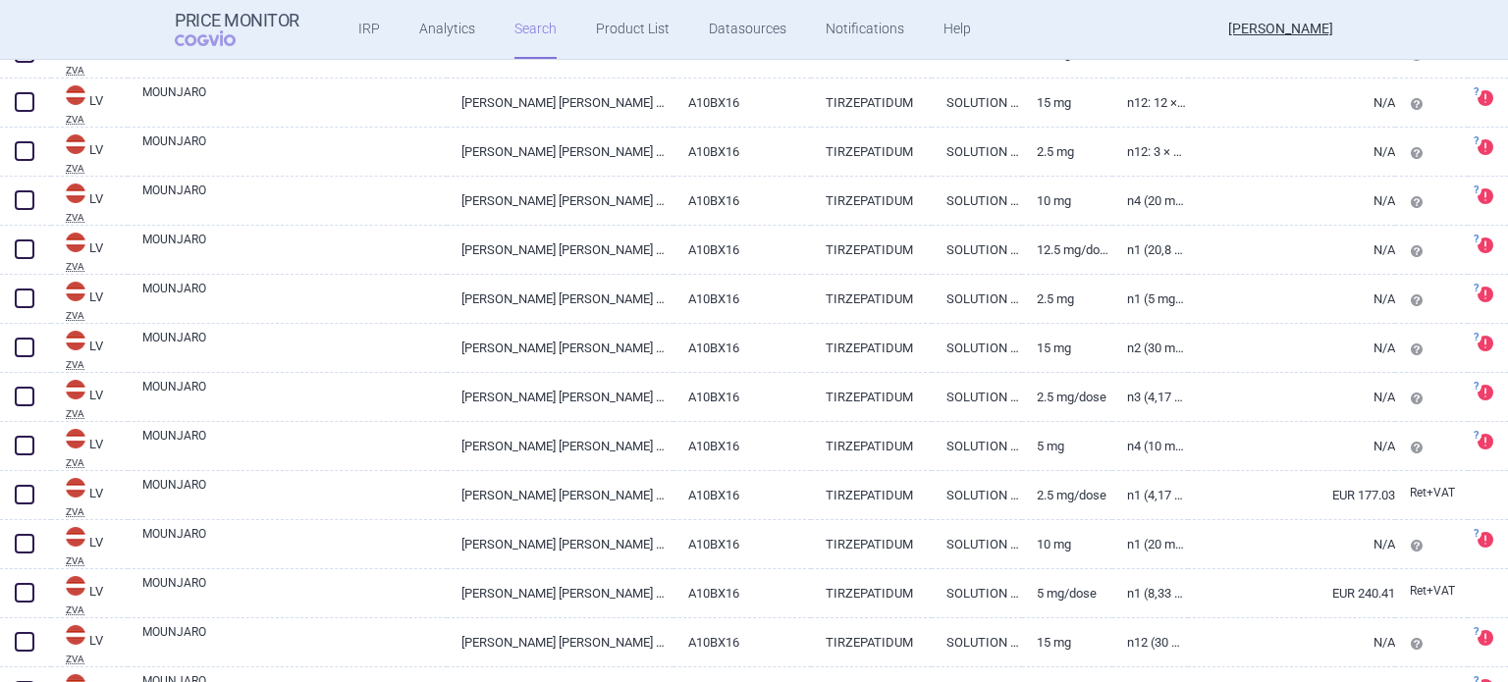
scroll to position [2666, 0]
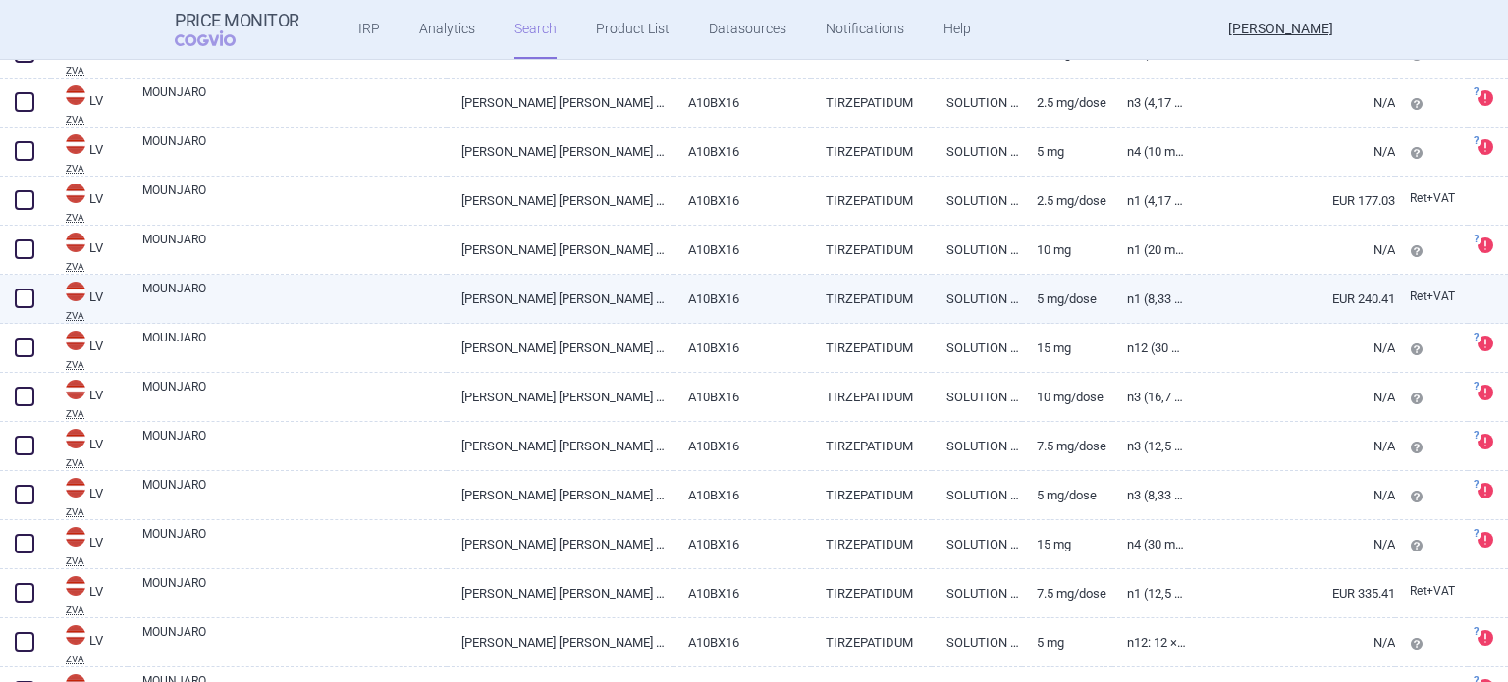
click at [1166, 297] on link "N1 (8,33 mg/ml)" at bounding box center [1150, 299] width 76 height 48
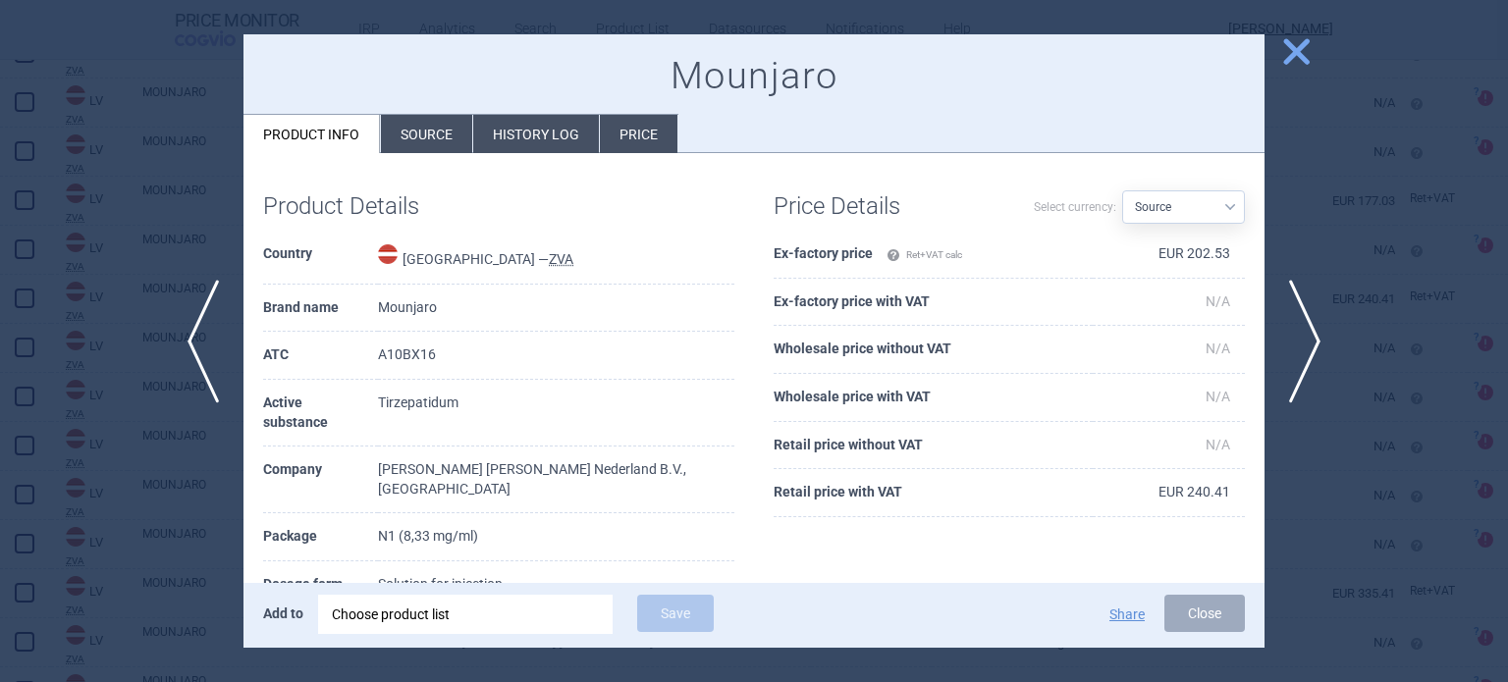
click at [446, 135] on li "Source" at bounding box center [426, 134] width 91 height 38
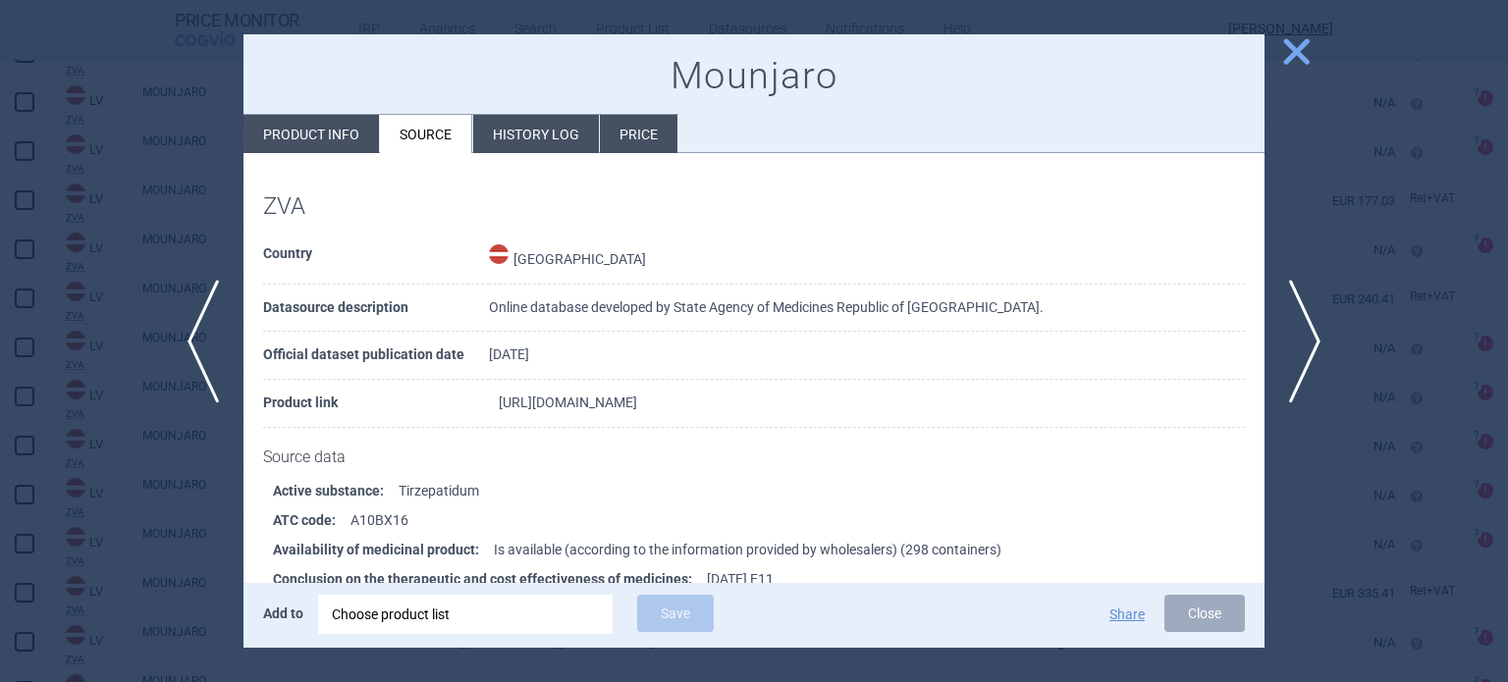
drag, startPoint x: 946, startPoint y: 404, endPoint x: 496, endPoint y: 404, distance: 450.6
click at [496, 404] on td "[URL][DOMAIN_NAME]" at bounding box center [867, 404] width 756 height 48
copy link "[URL][DOMAIN_NAME]"
click at [1215, 622] on button "Close" at bounding box center [1204, 613] width 81 height 37
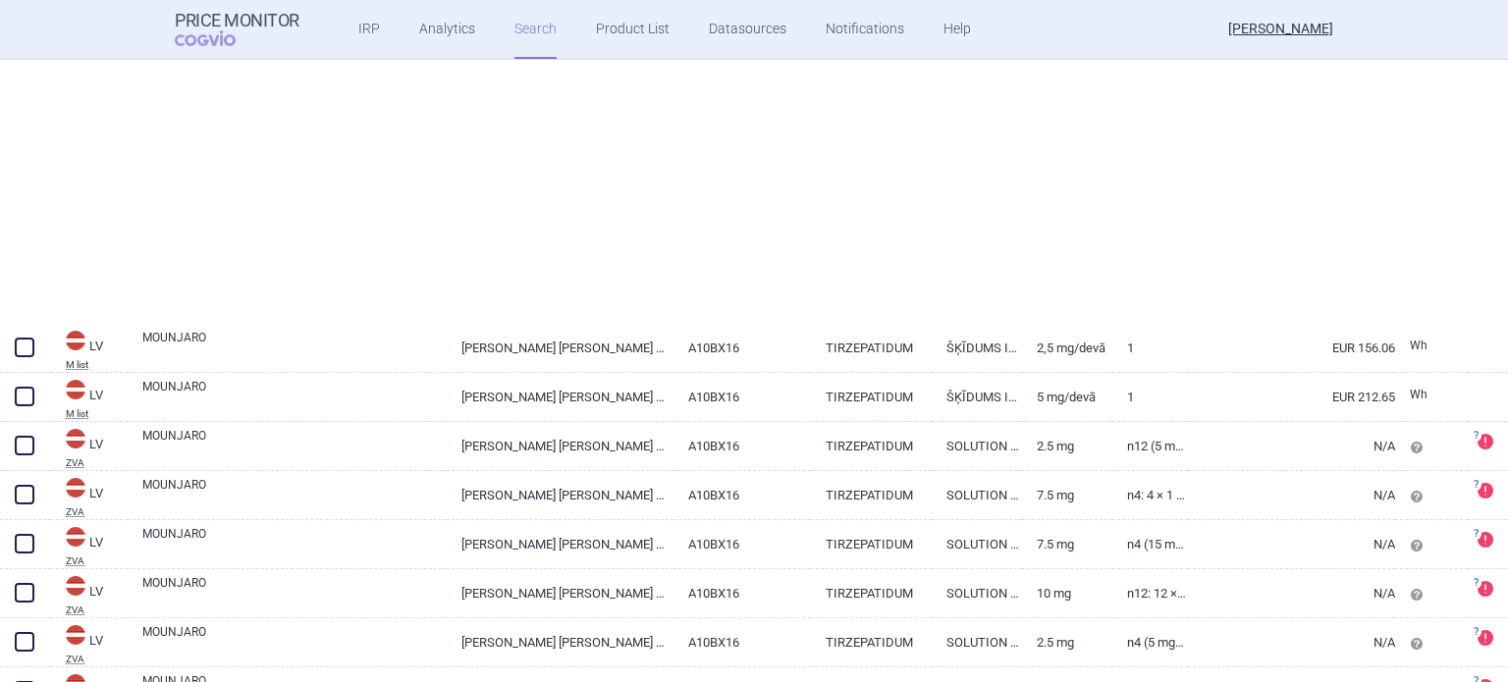
select select "brandName"
select select "country"
select select "mah"
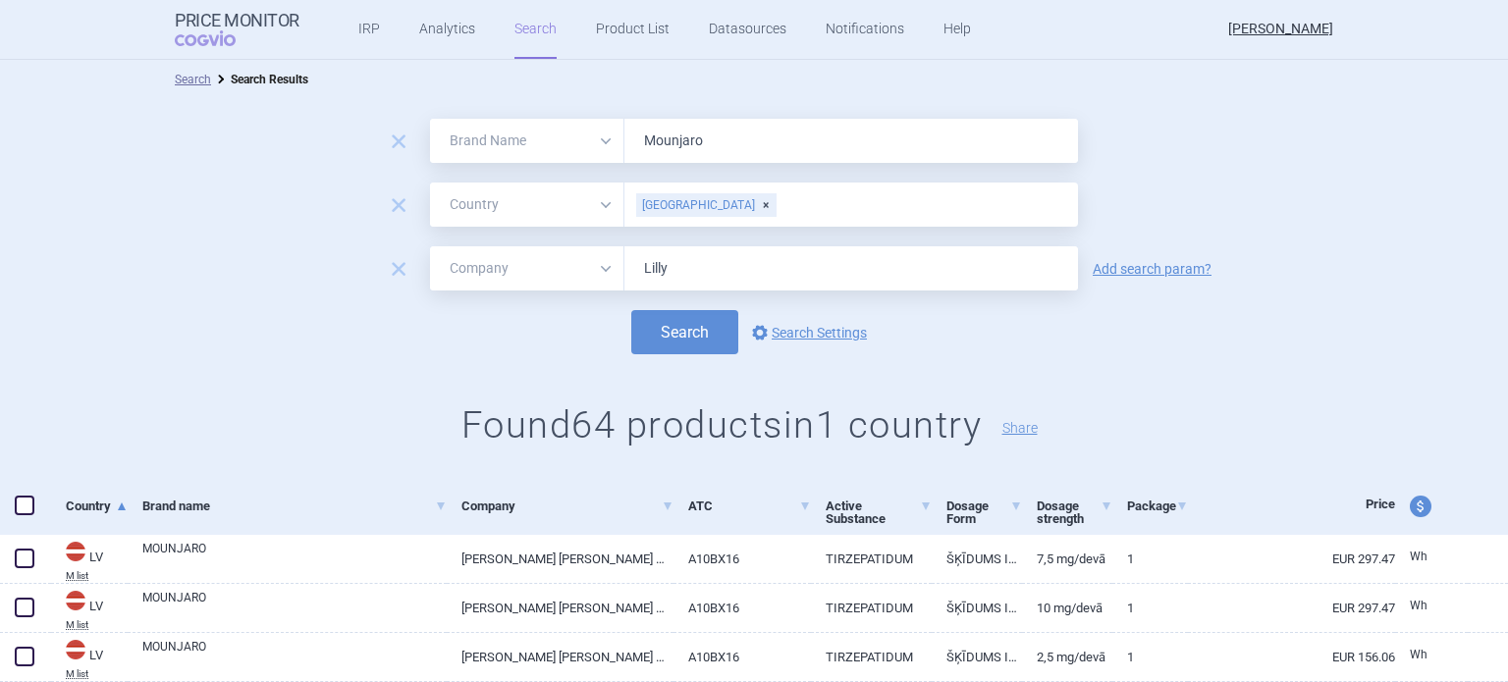
click at [677, 207] on div "[GEOGRAPHIC_DATA]" at bounding box center [706, 205] width 140 height 24
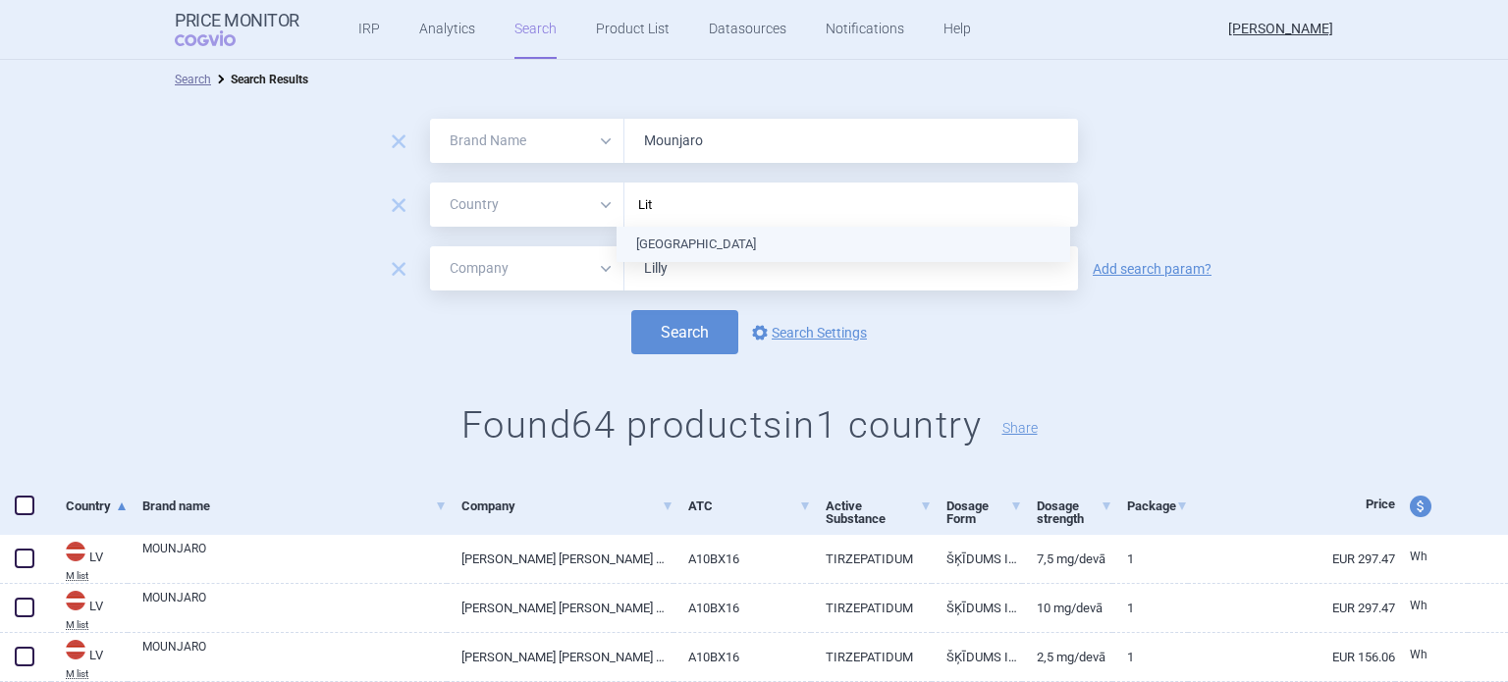
type input "Lith"
click at [670, 241] on ul "[GEOGRAPHIC_DATA]" at bounding box center [844, 244] width 454 height 35
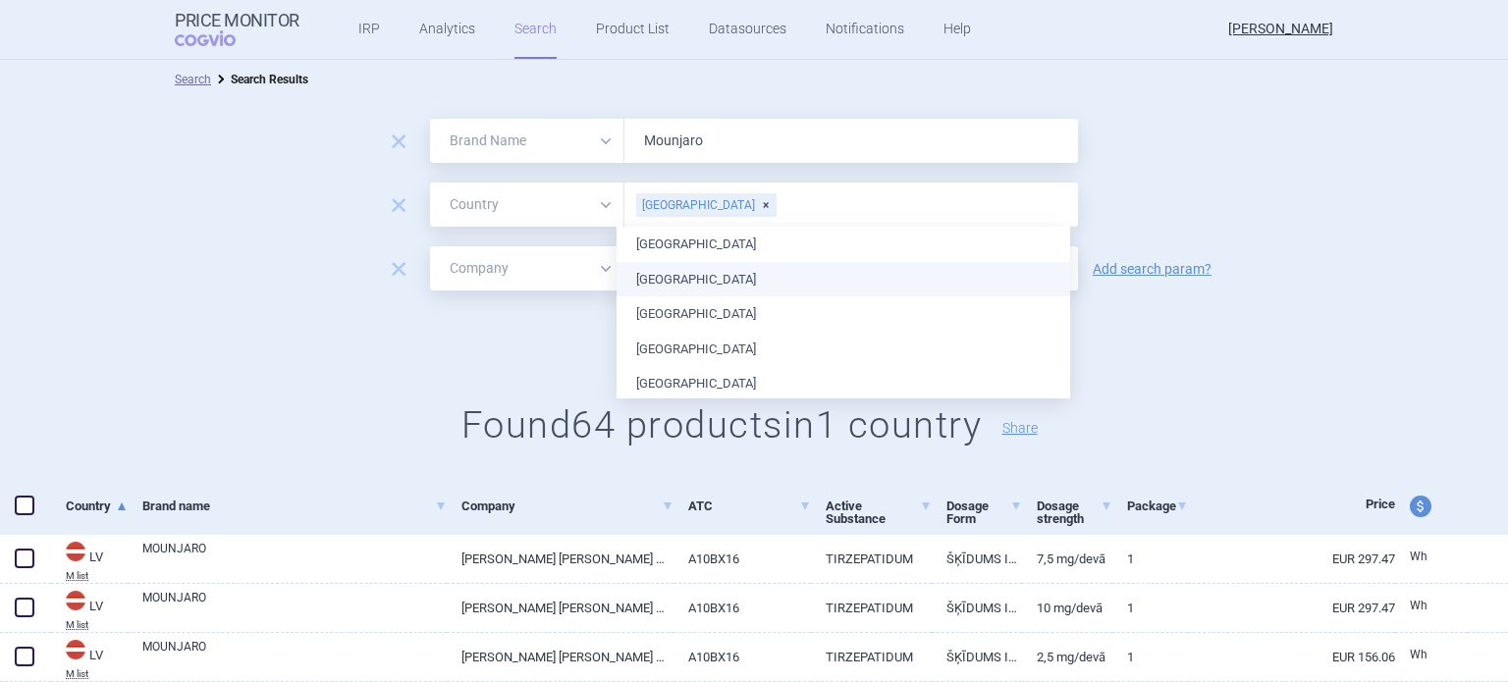
click at [1306, 313] on div "Search options Search Settings" at bounding box center [754, 332] width 1508 height 44
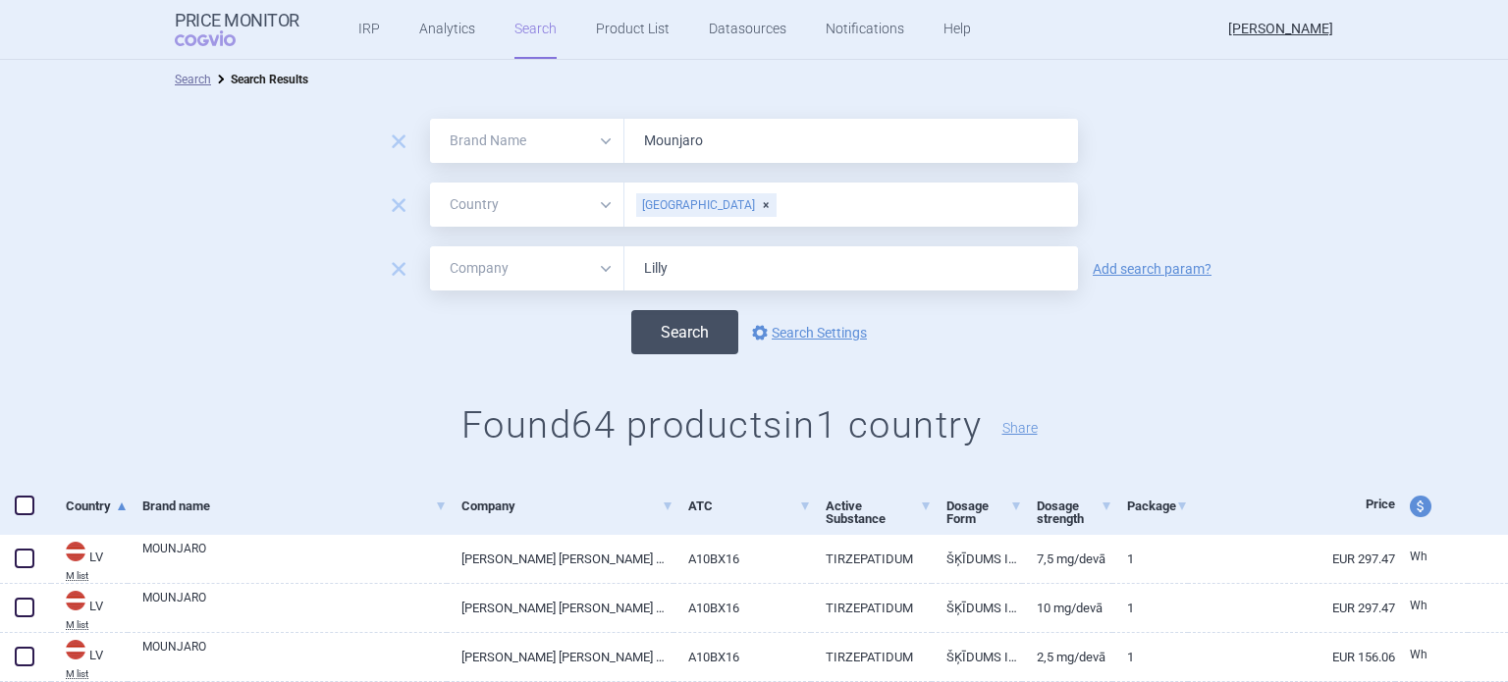
click at [665, 333] on button "Search" at bounding box center [684, 332] width 107 height 44
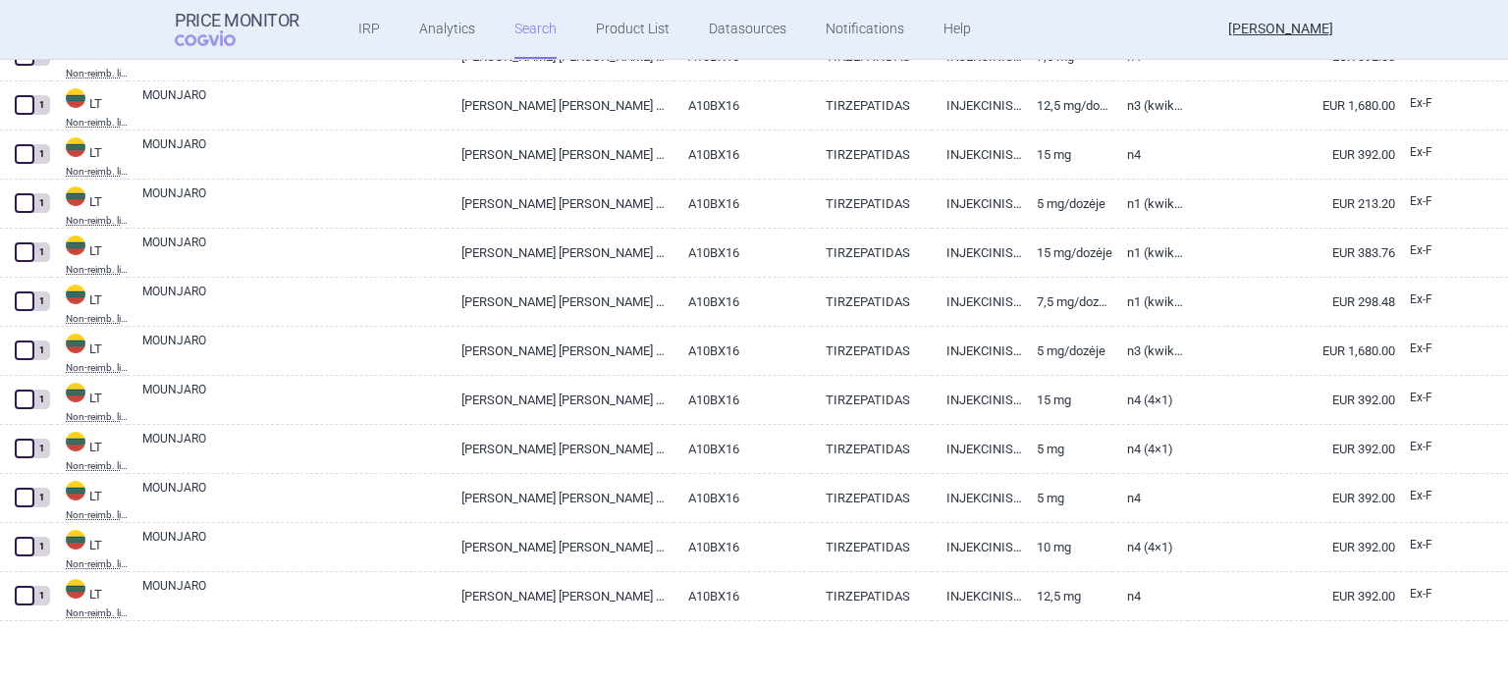
scroll to position [1684, 0]
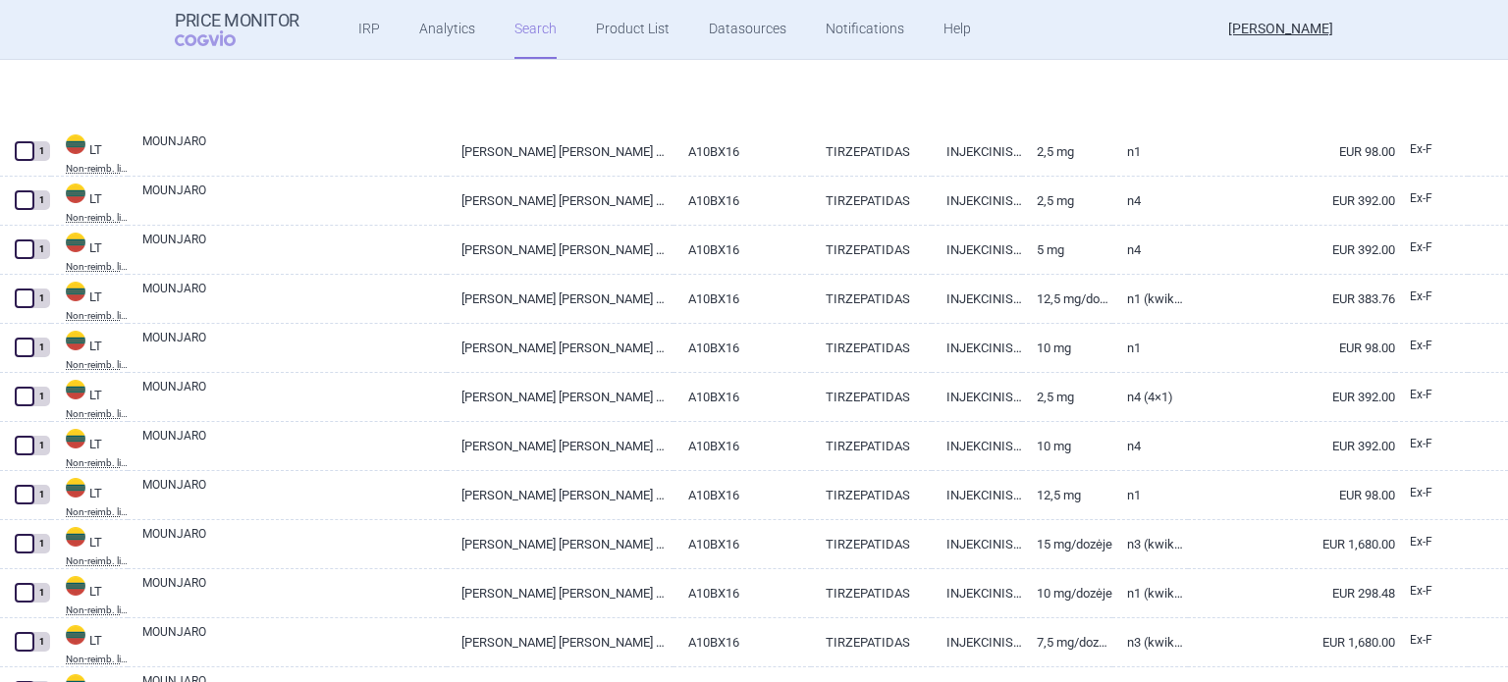
select select "brandName"
select select "country"
select select "mah"
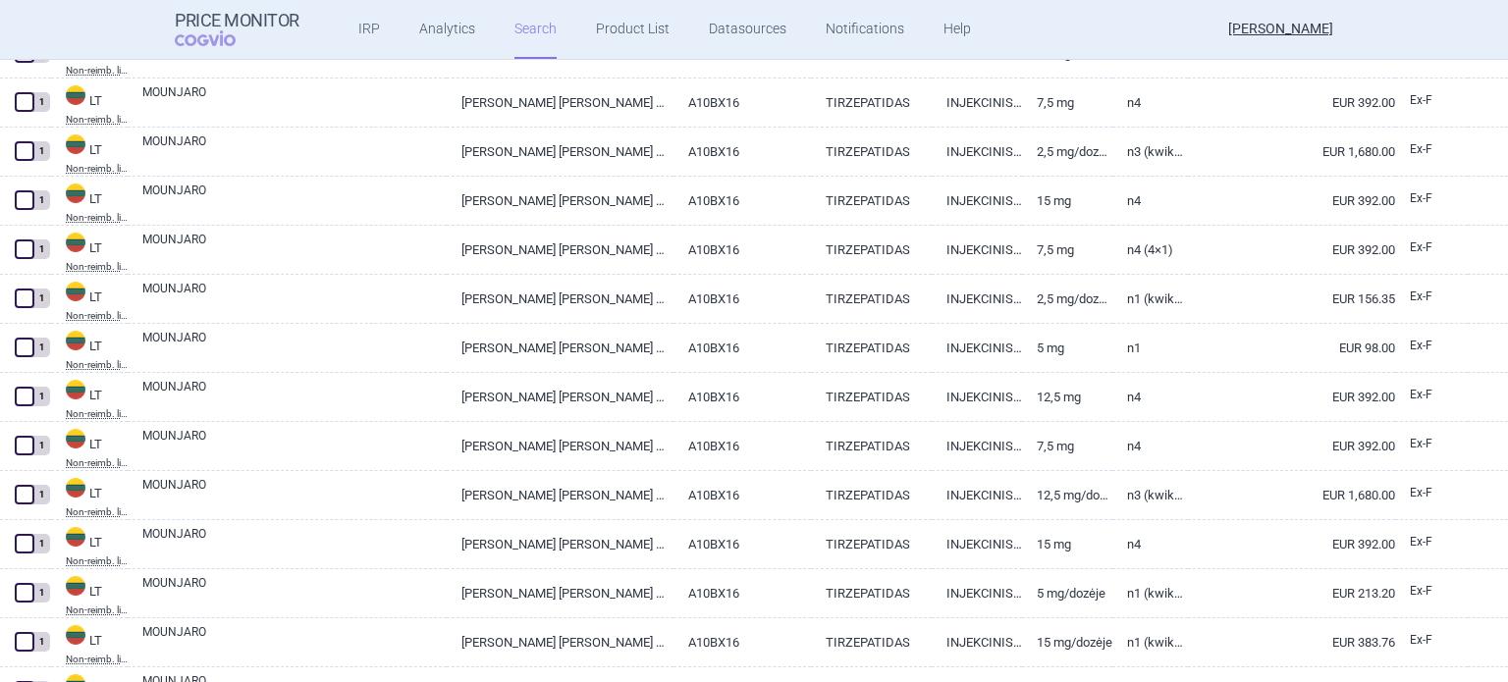
scroll to position [1389, 0]
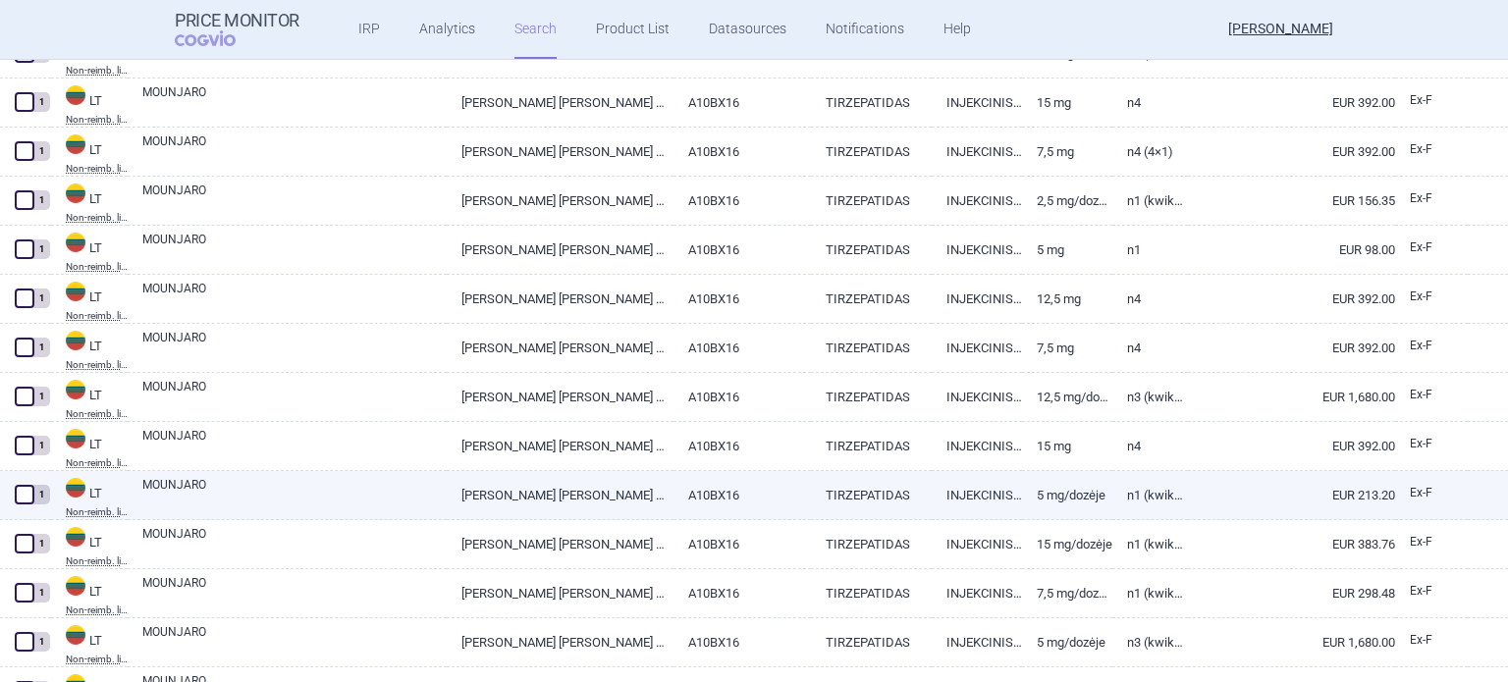
click at [934, 498] on link "INJEKCINIS TIRPALAS UŽPILDYTAME ŠVIRKŠTIKLYJE" at bounding box center [977, 495] width 90 height 48
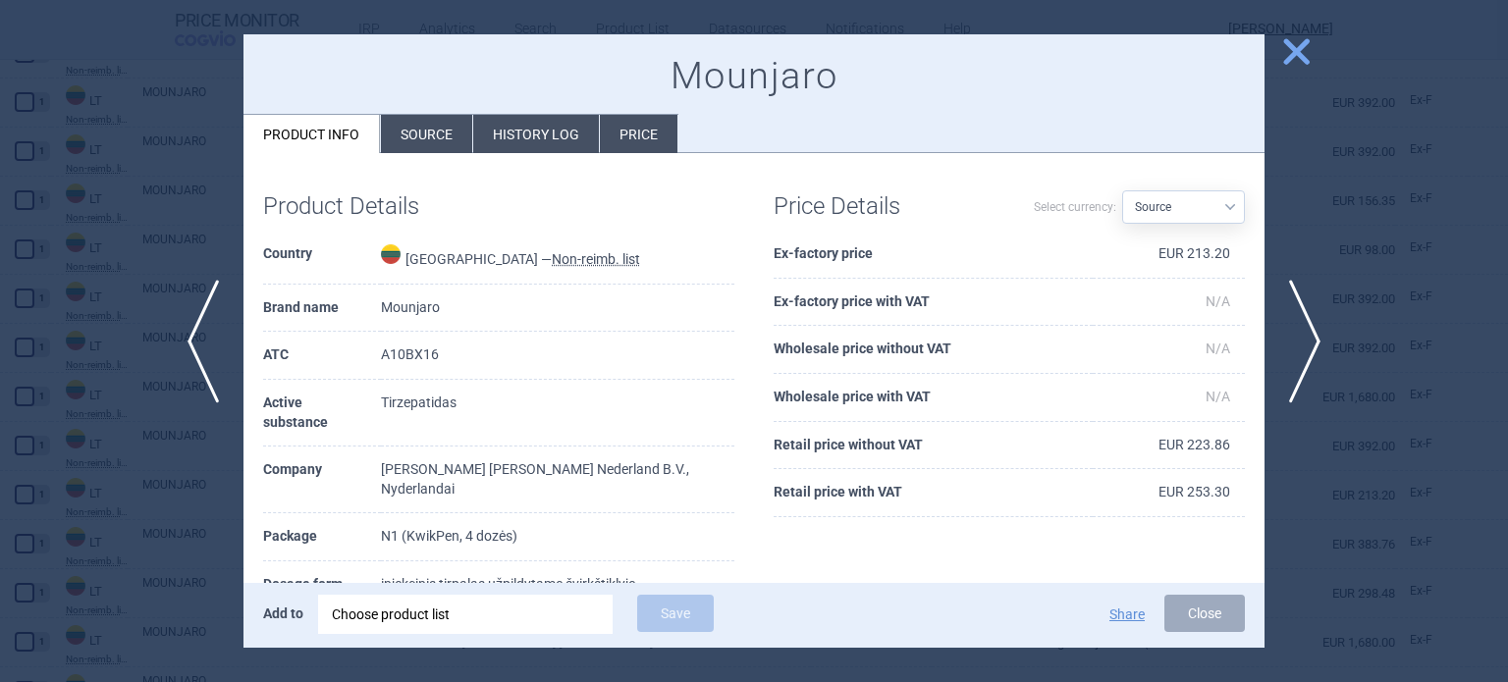
click at [440, 139] on li "Source" at bounding box center [426, 134] width 91 height 38
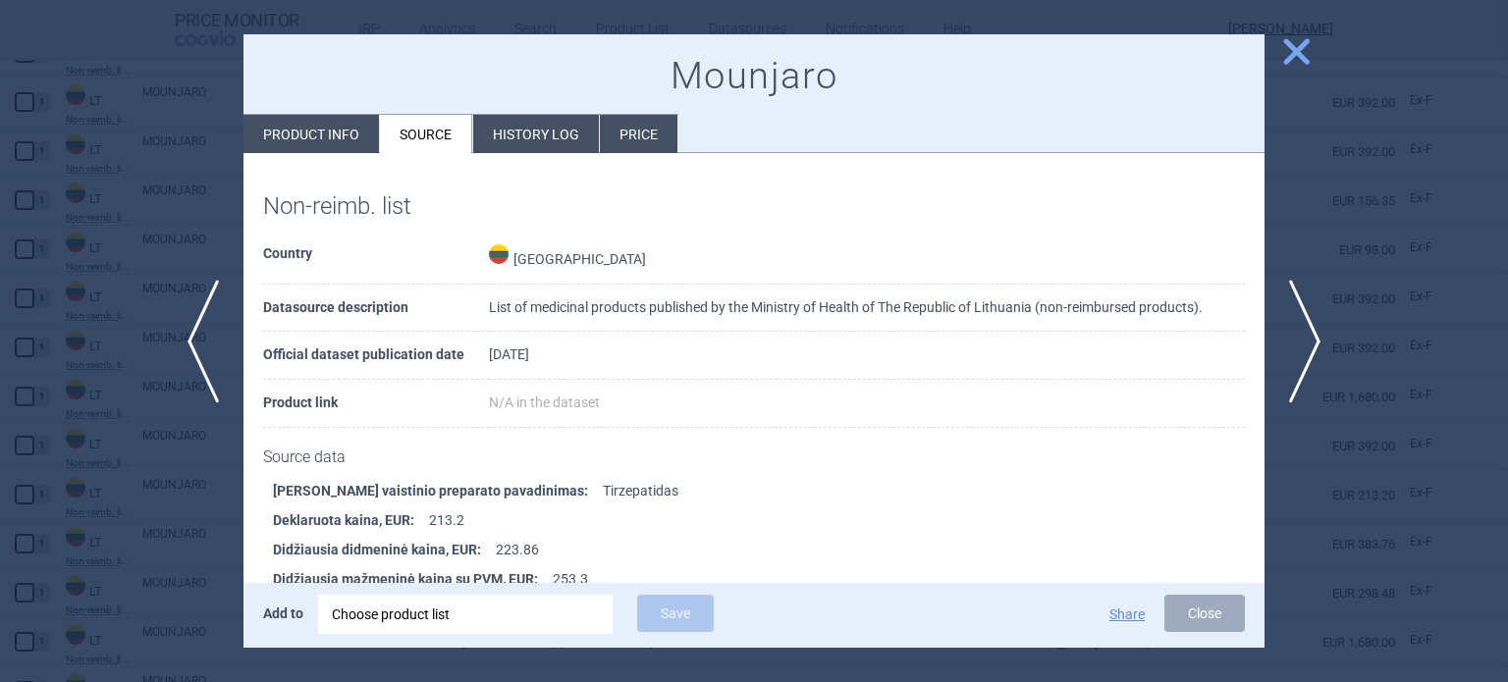
click at [343, 130] on li "Product info" at bounding box center [310, 134] width 135 height 38
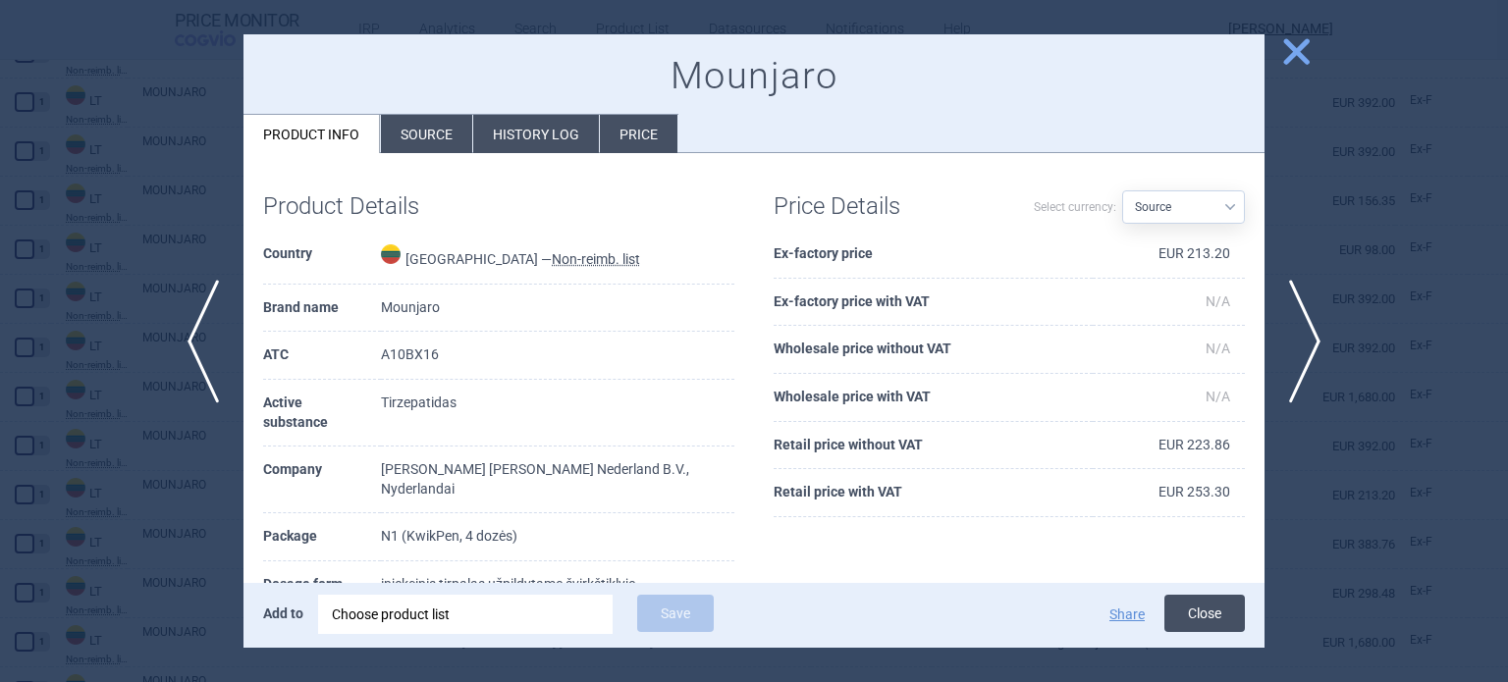
click at [1210, 619] on button "Close" at bounding box center [1204, 613] width 81 height 37
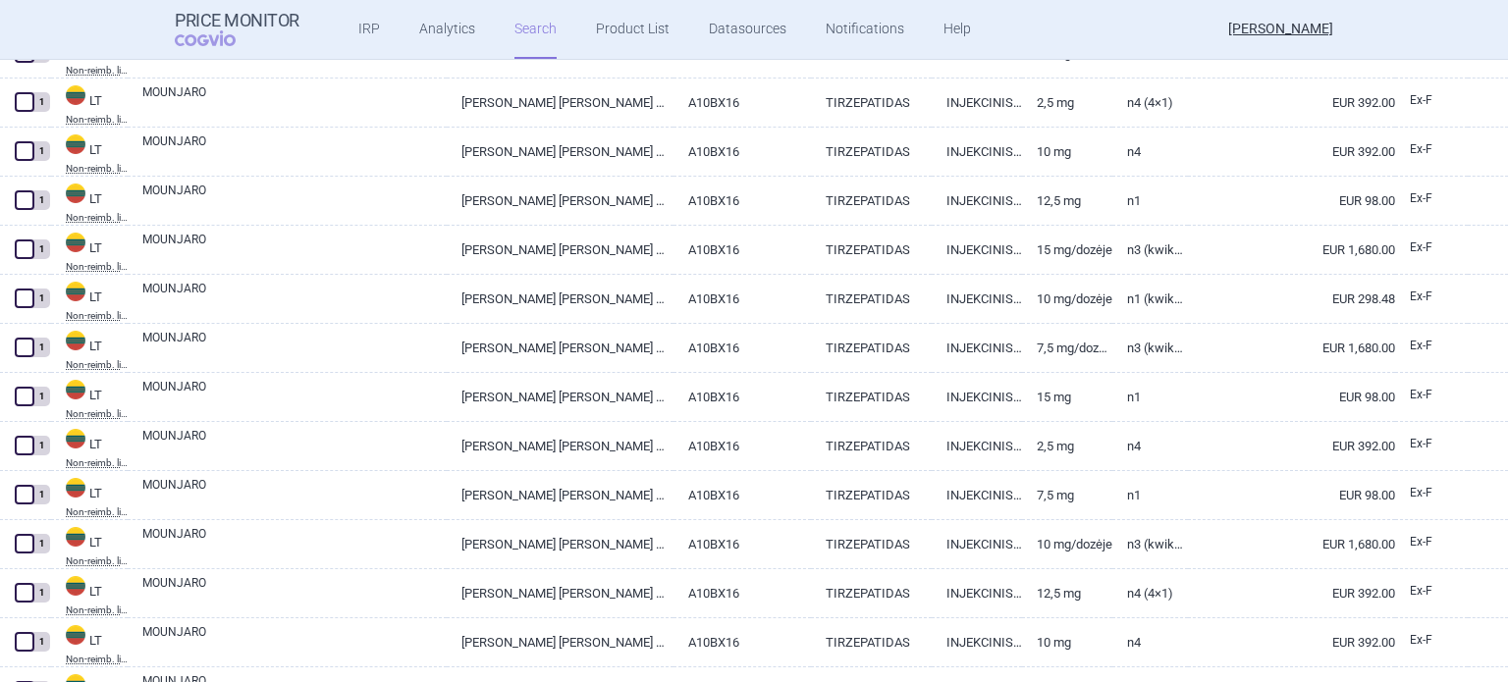
scroll to position [309, 0]
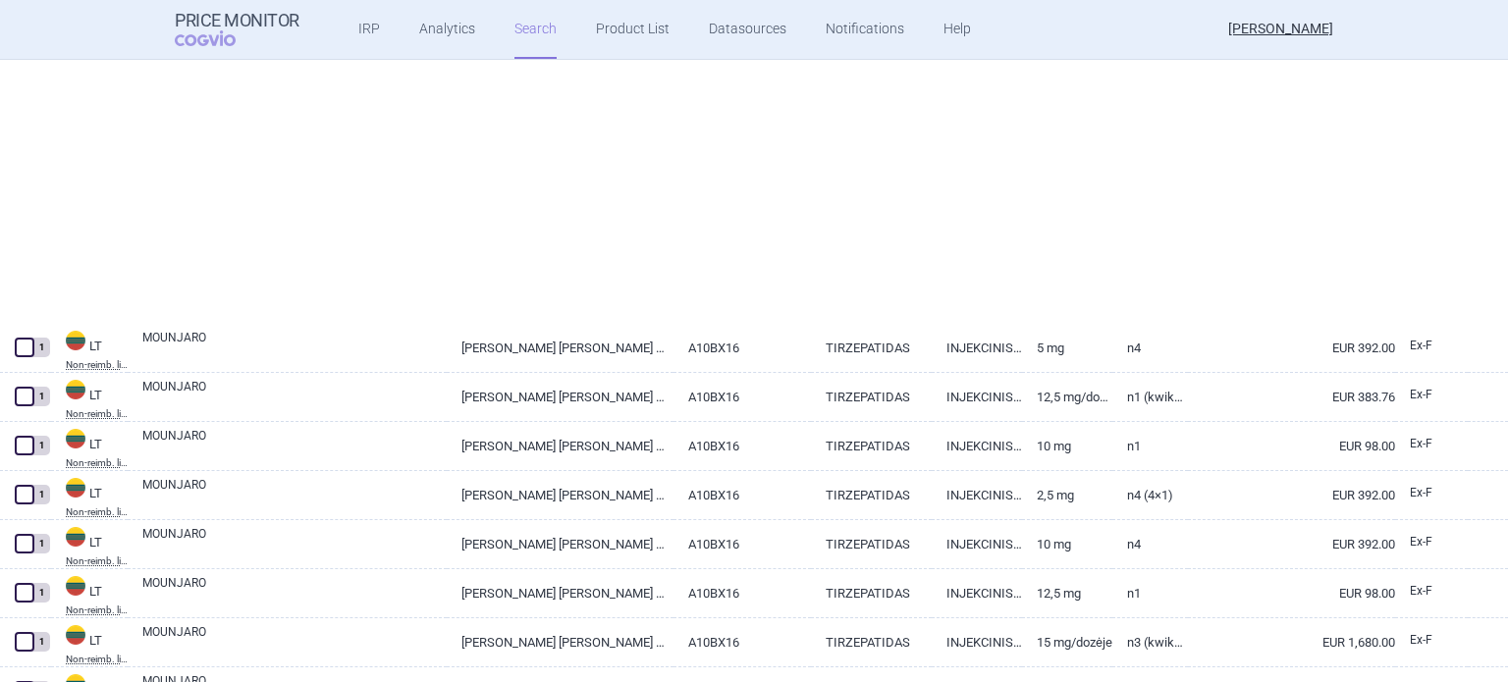
select select "brandName"
select select "country"
select select "mah"
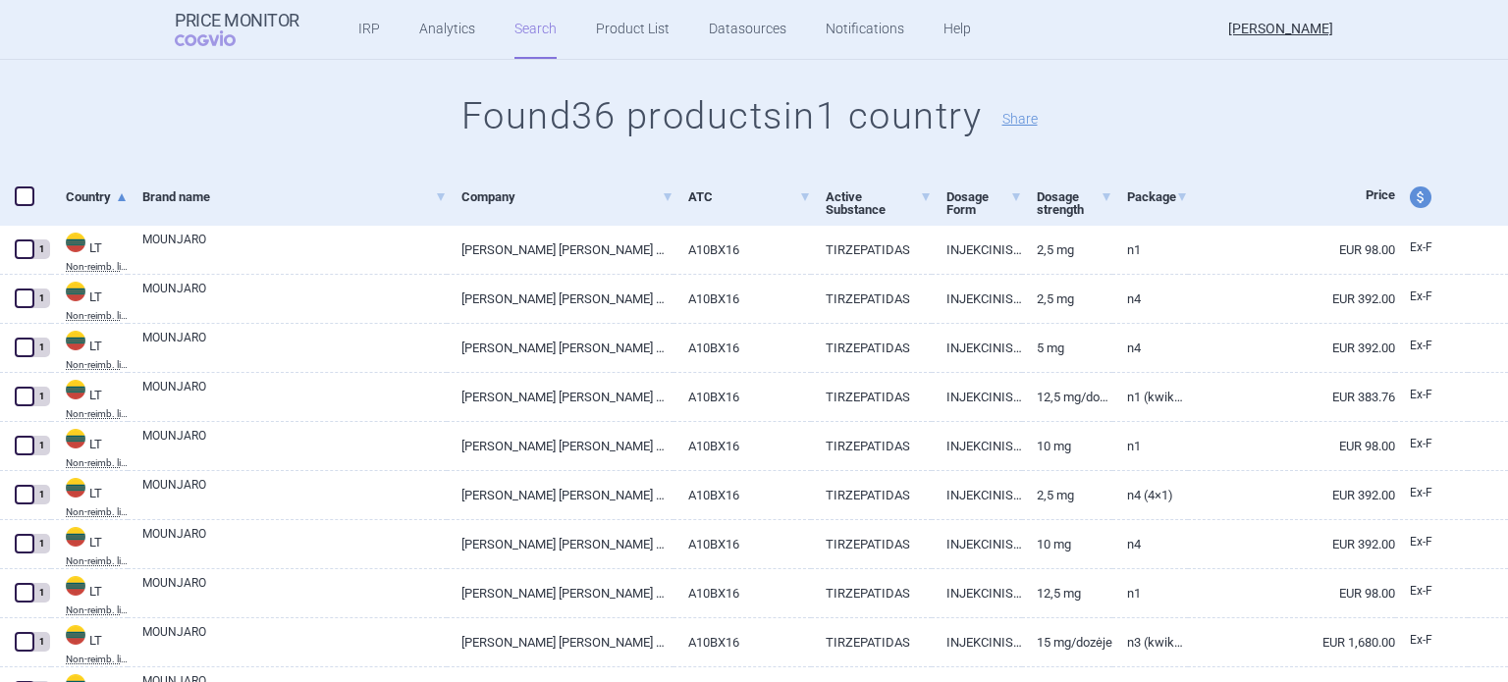
scroll to position [0, 0]
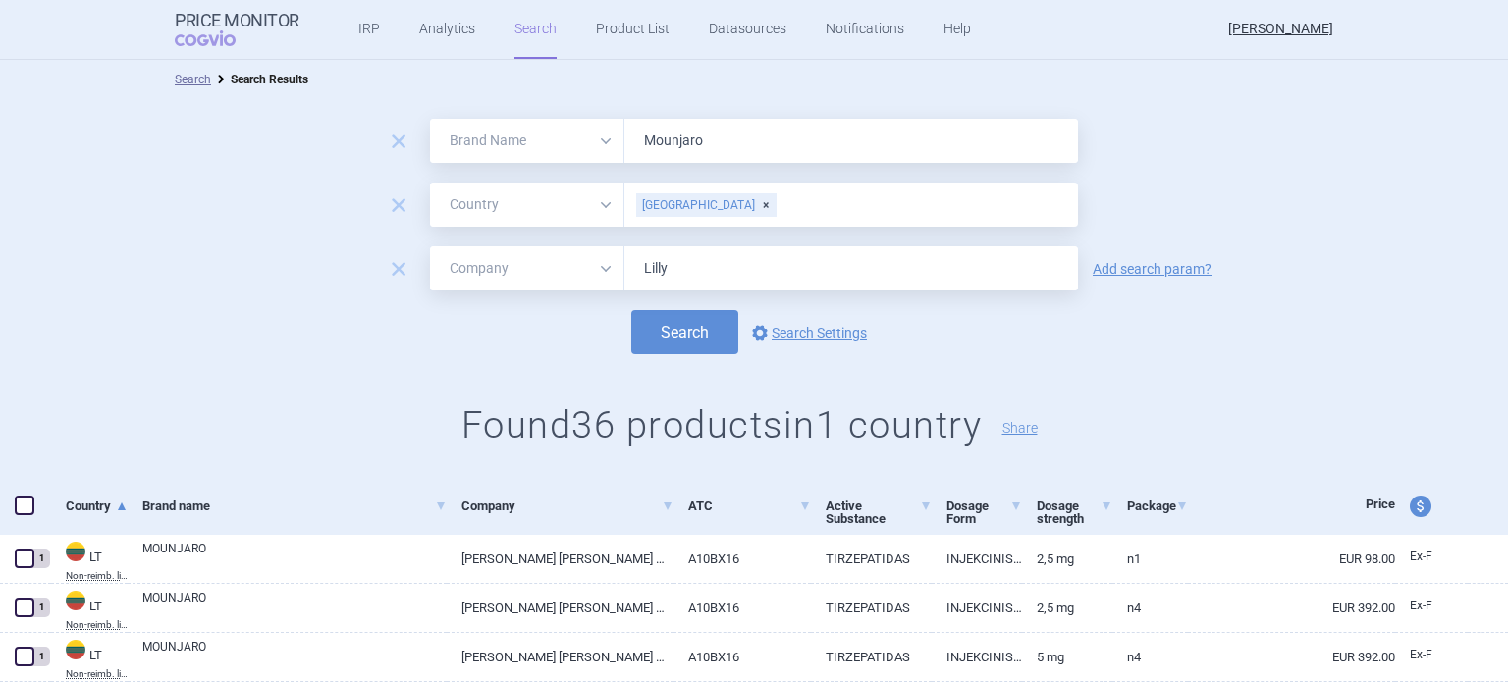
click at [691, 201] on div "[GEOGRAPHIC_DATA]" at bounding box center [706, 205] width 140 height 24
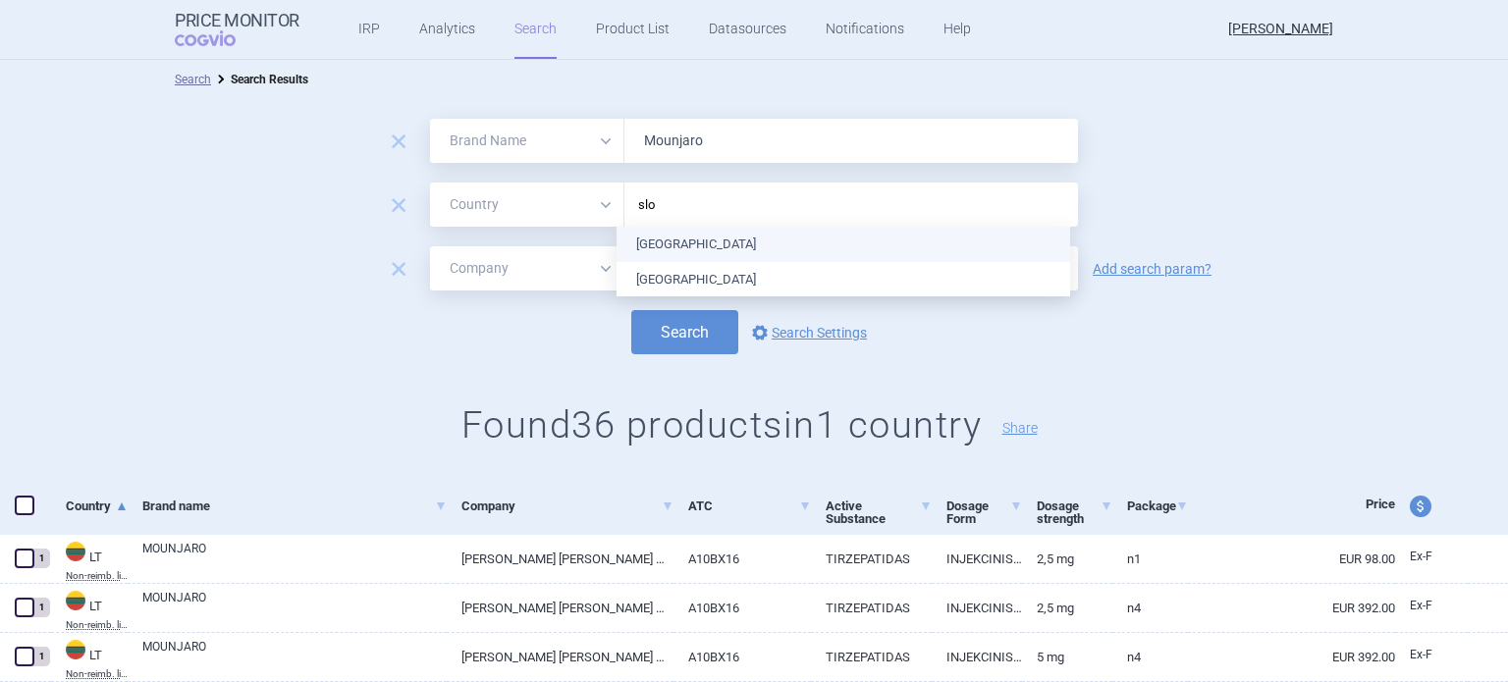
type input "slov"
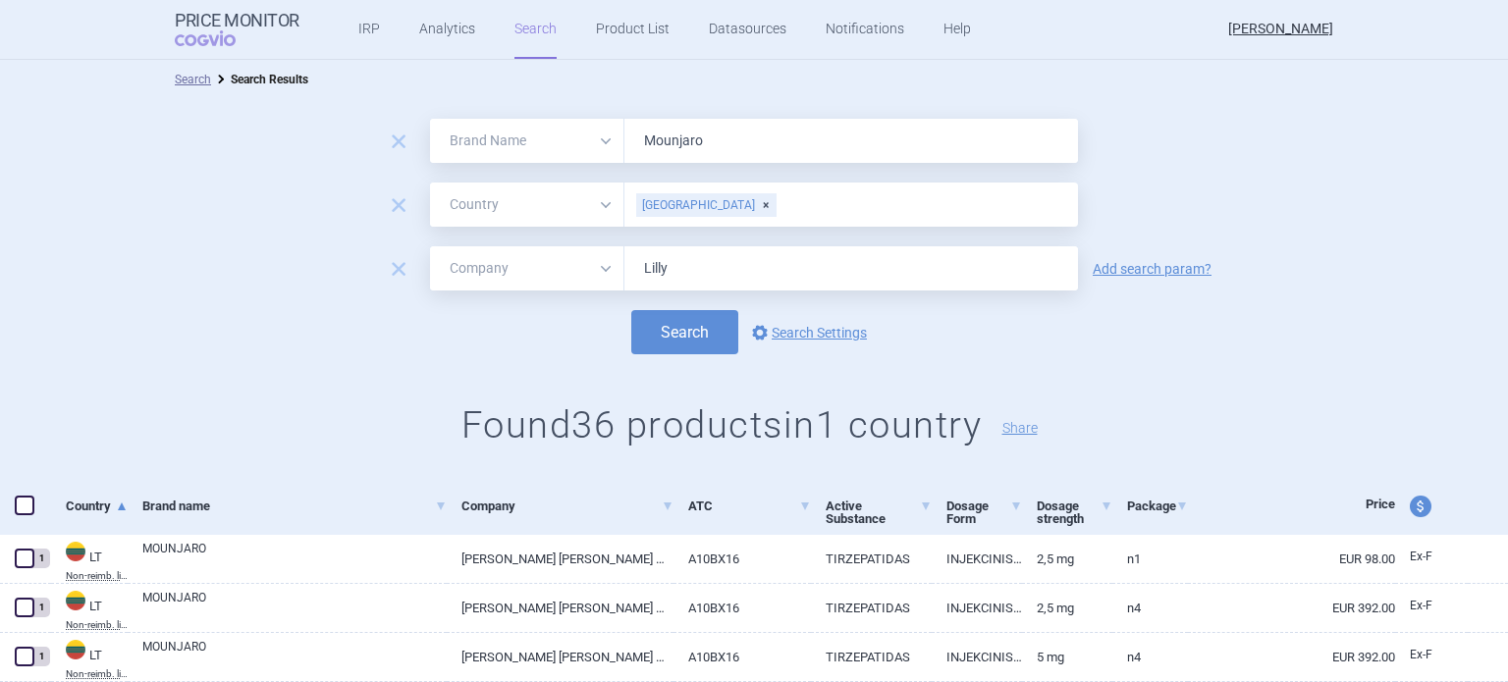
click at [1206, 199] on div "remove All Brand Name ATC Company Active Substance Country Newer than [GEOGRAPH…" at bounding box center [754, 205] width 1508 height 44
click at [660, 339] on button "Search" at bounding box center [684, 332] width 107 height 44
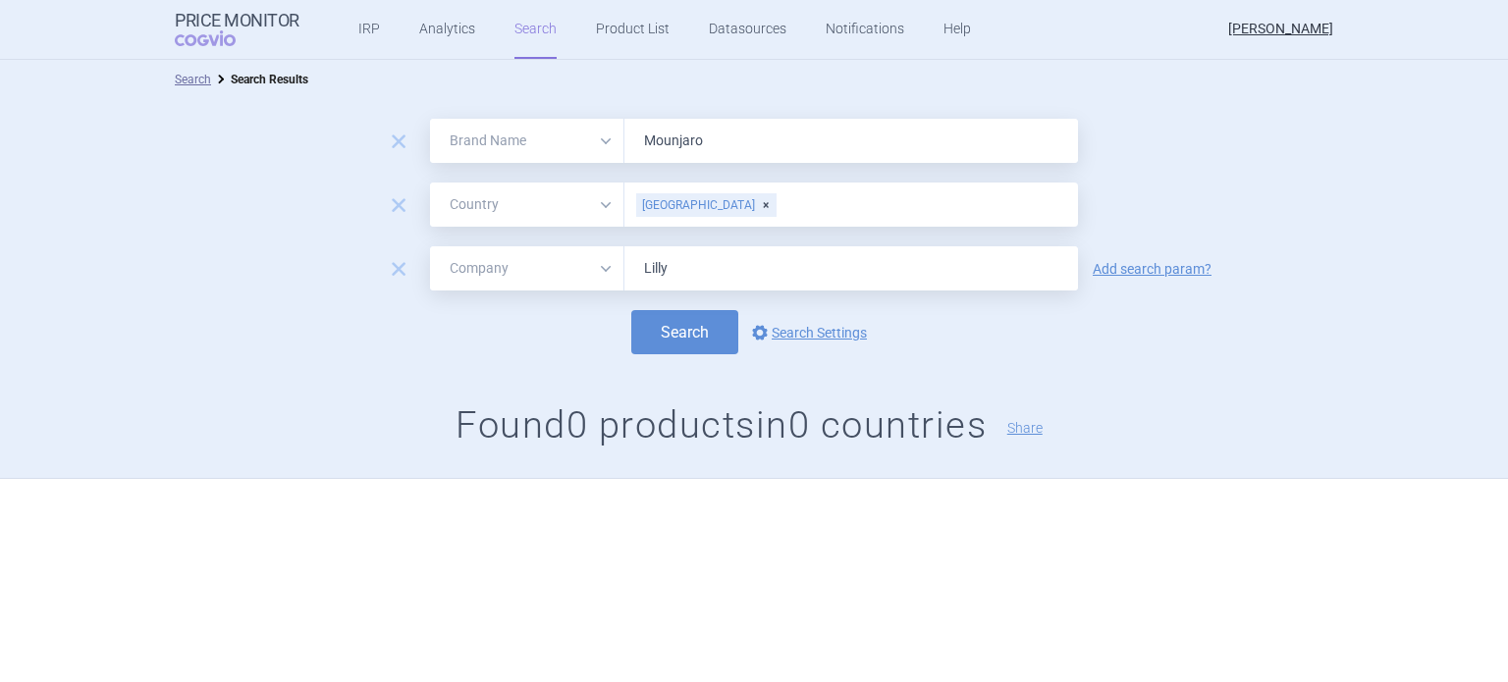
click at [694, 205] on div "[GEOGRAPHIC_DATA]" at bounding box center [706, 205] width 140 height 24
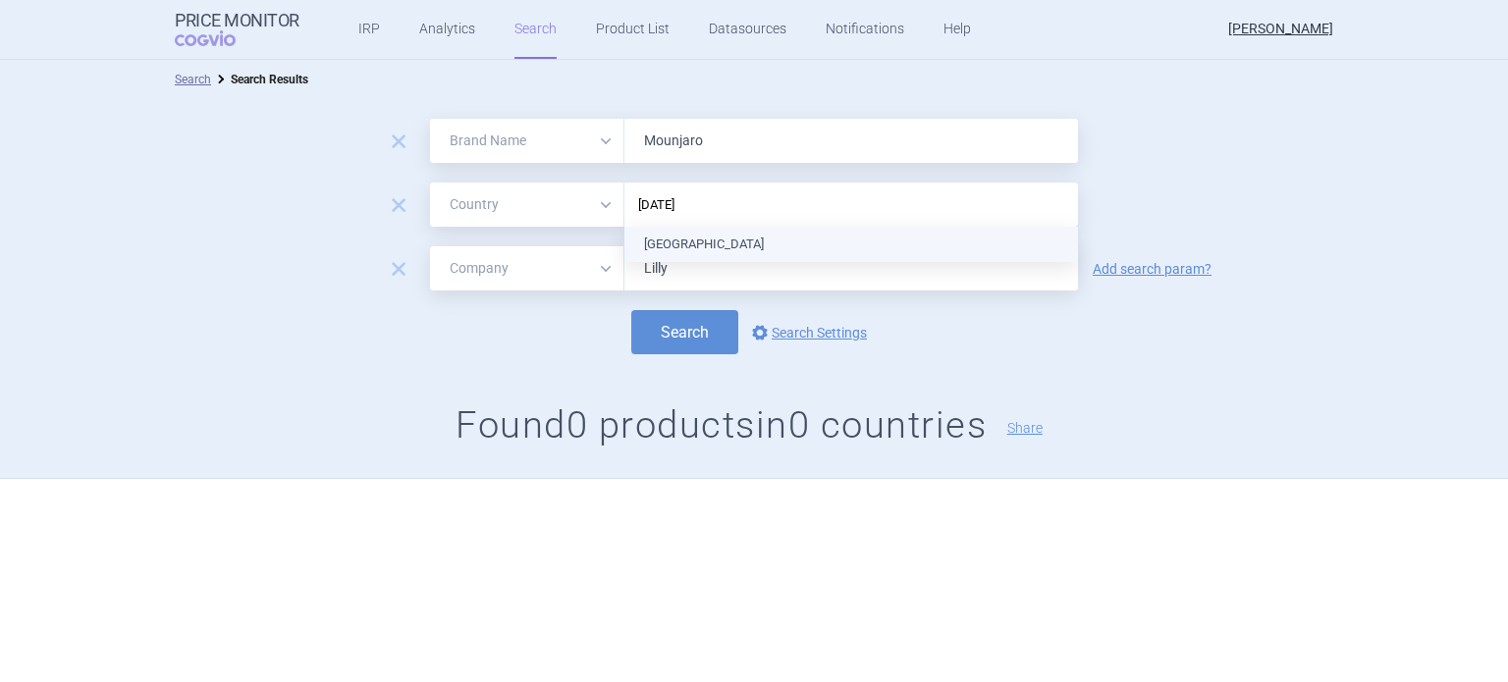
type input "[PERSON_NAME]"
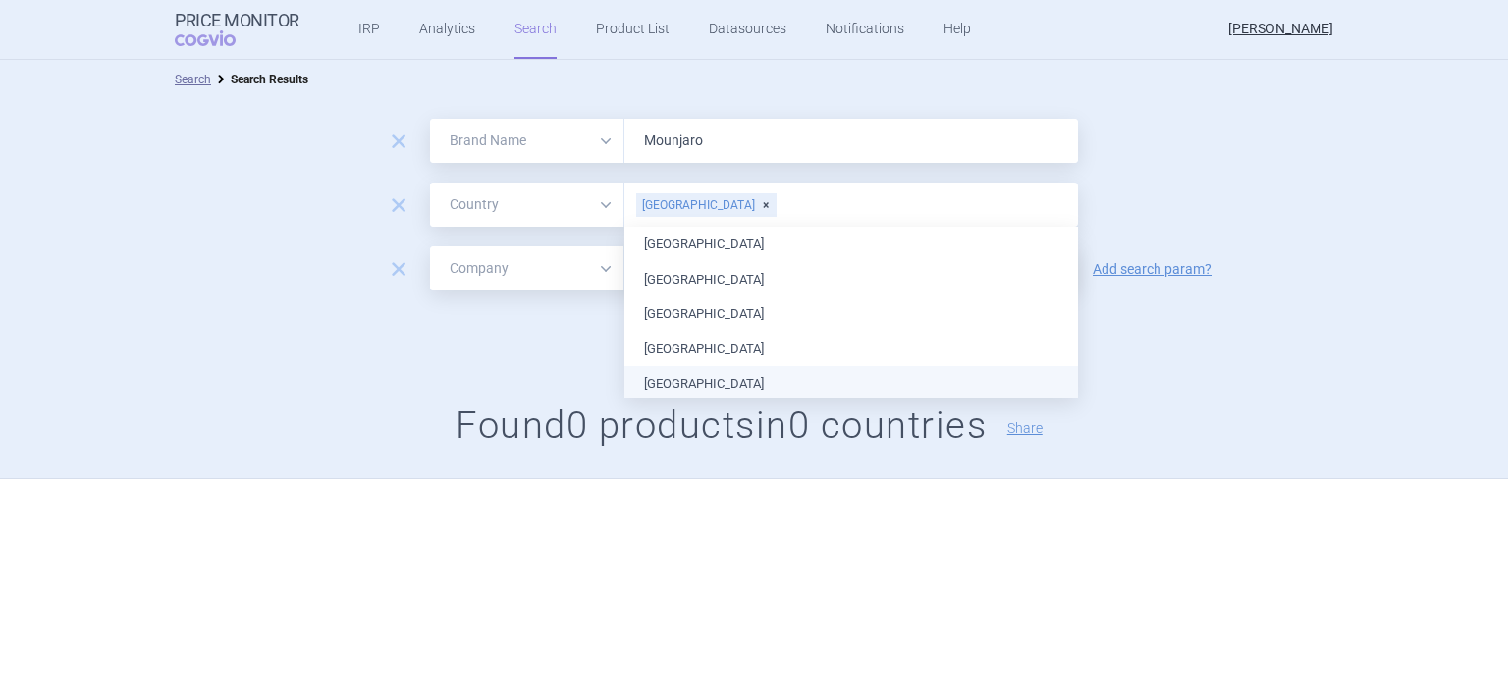
click at [1198, 349] on div "Search options Search Settings" at bounding box center [754, 332] width 1508 height 44
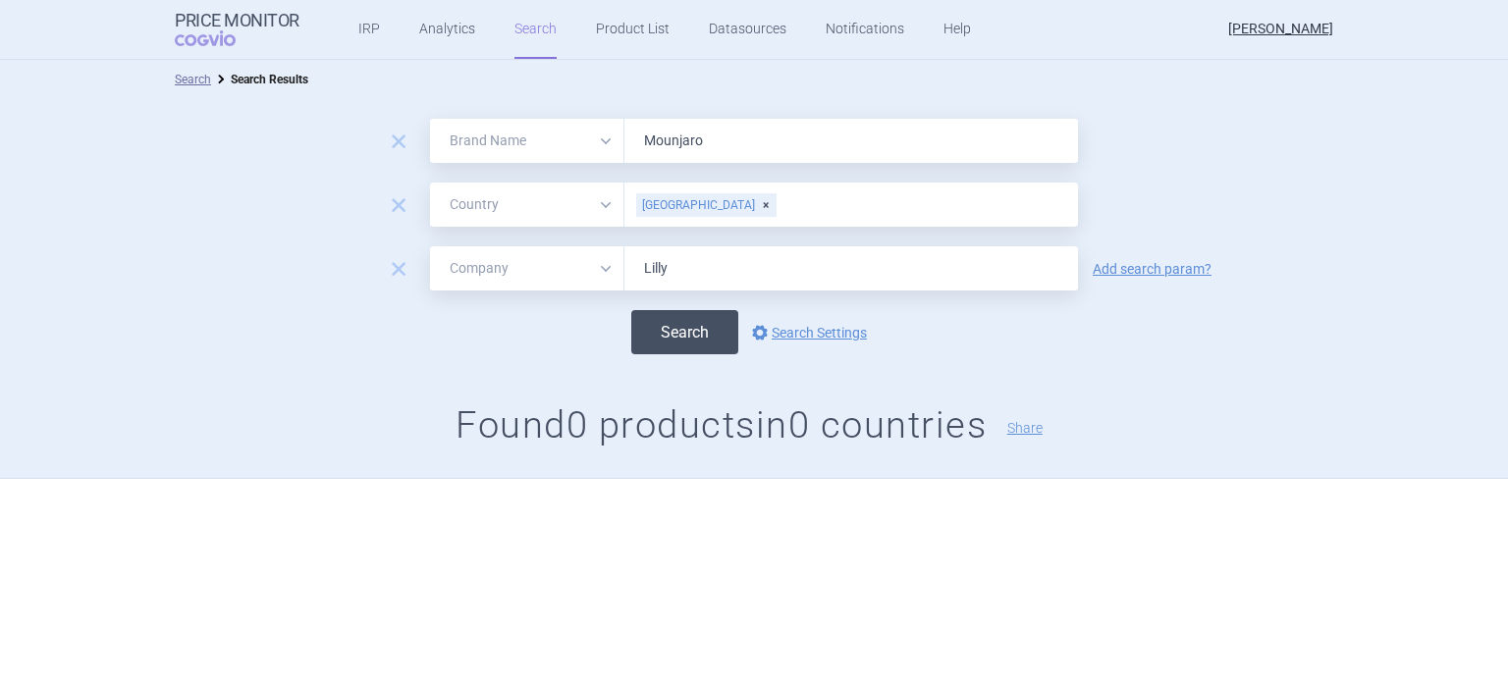
click at [699, 329] on button "Search" at bounding box center [684, 332] width 107 height 44
